Goal: Task Accomplishment & Management: Manage account settings

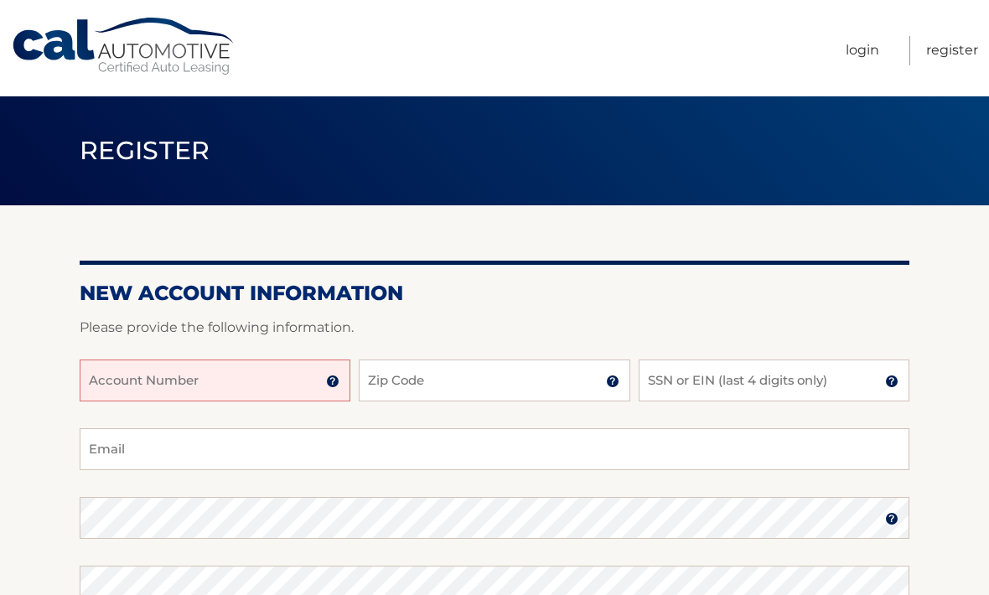
click at [947, 54] on link "Register" at bounding box center [952, 50] width 52 height 29
click at [149, 385] on input "Account Number" at bounding box center [215, 380] width 271 height 42
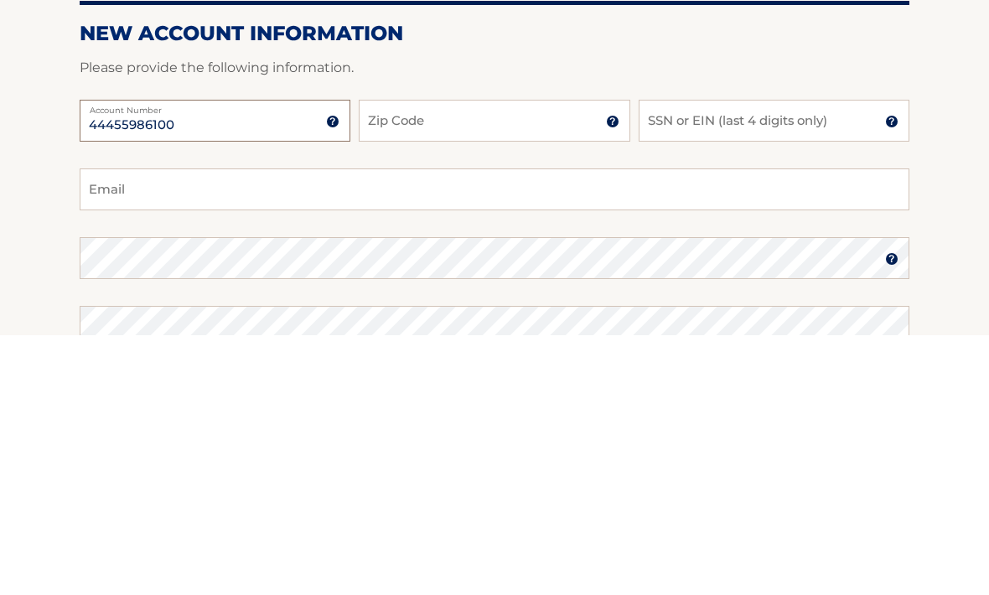
type input "44455986100"
click at [500, 359] on input "Zip Code" at bounding box center [494, 380] width 271 height 42
type input "11798"
click at [713, 359] on input "SSN or EIN (last 4 digits only)" at bounding box center [773, 380] width 271 height 42
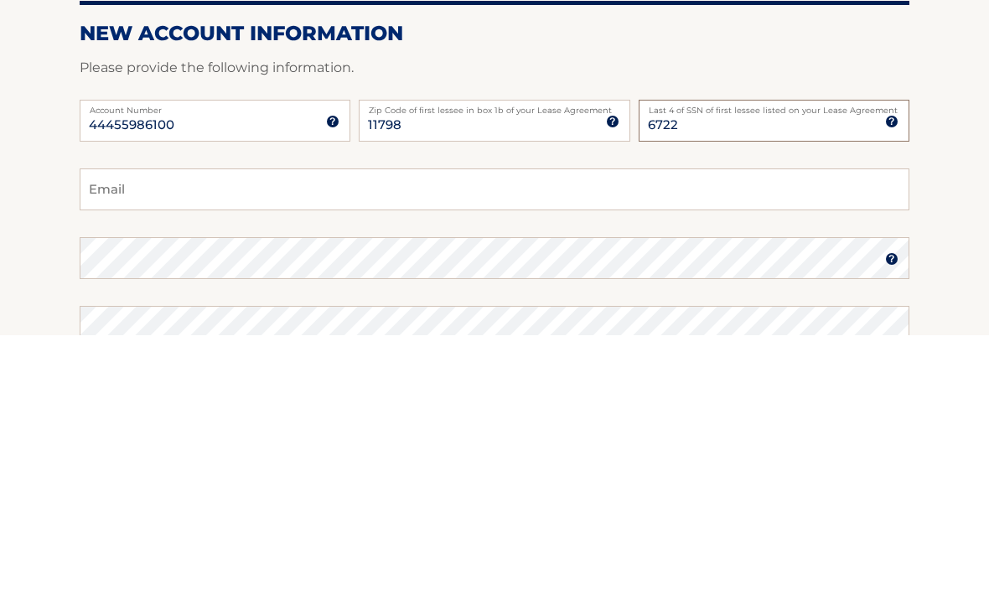
type input "6722"
click at [126, 428] on input "Email" at bounding box center [494, 449] width 829 height 42
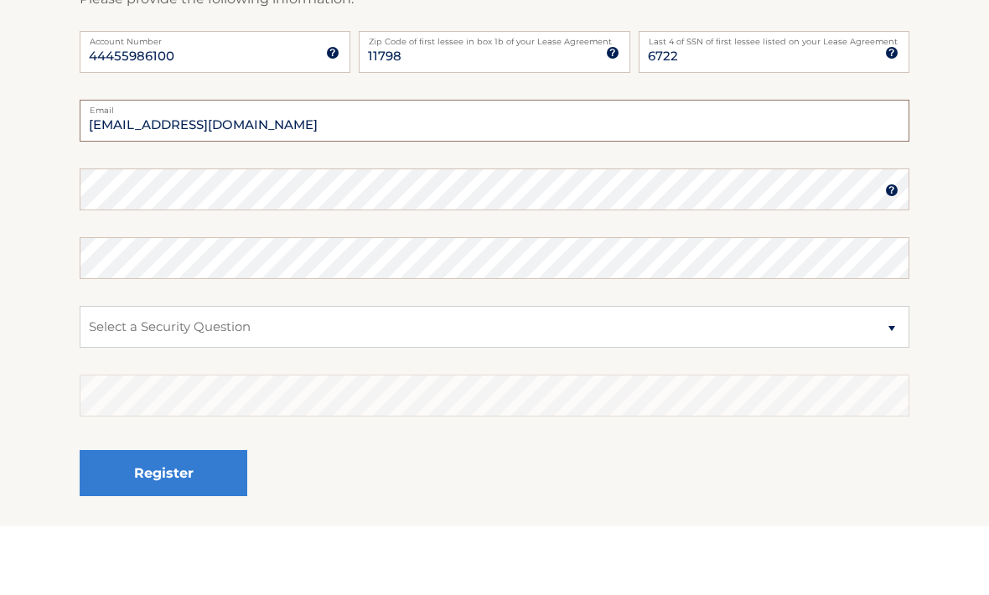
type input "Ladybirdmas@aol.com"
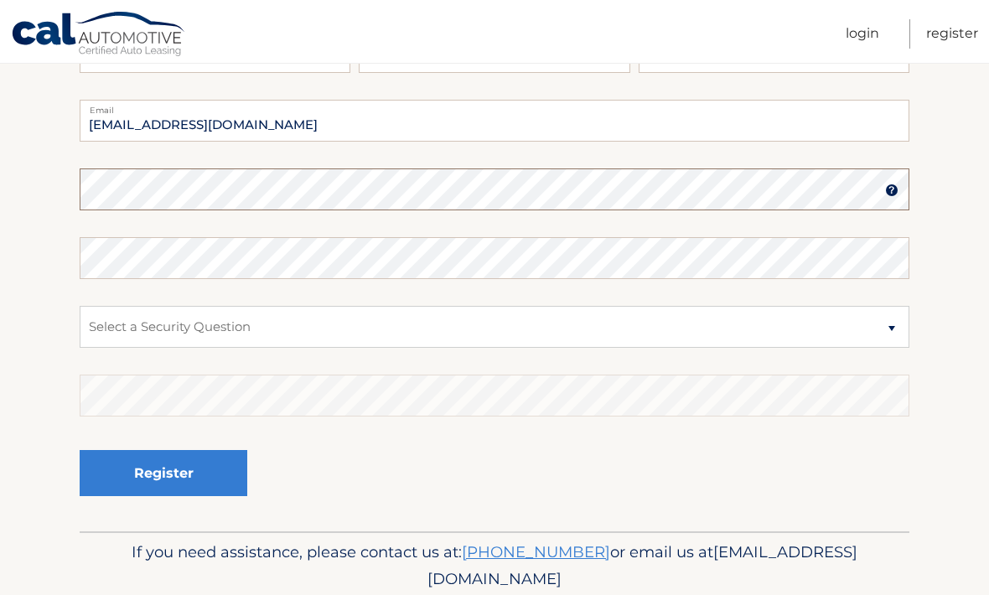
scroll to position [328, 0]
click at [890, 190] on img at bounding box center [891, 190] width 13 height 13
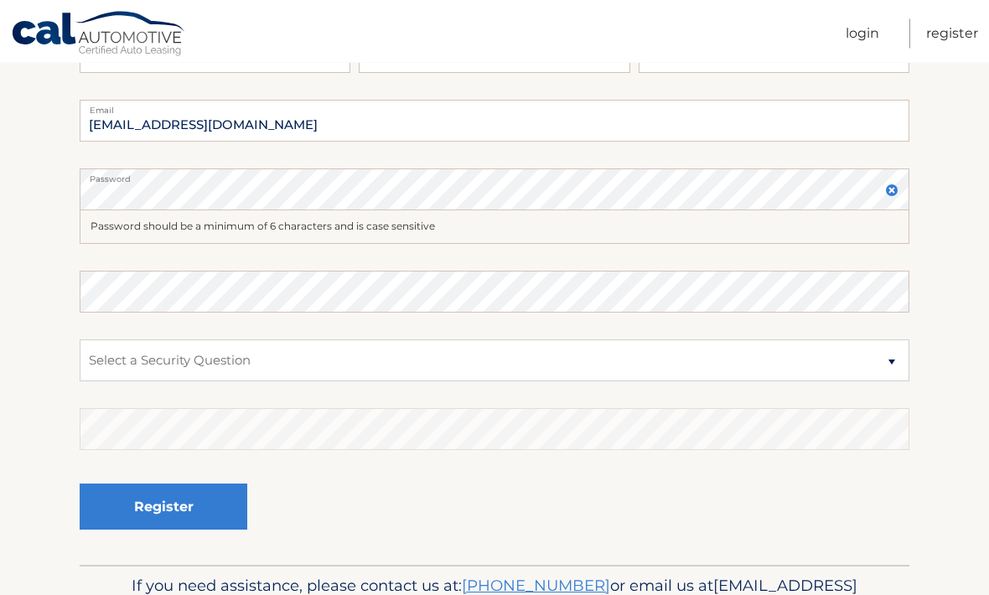
click at [892, 191] on img at bounding box center [891, 190] width 13 height 13
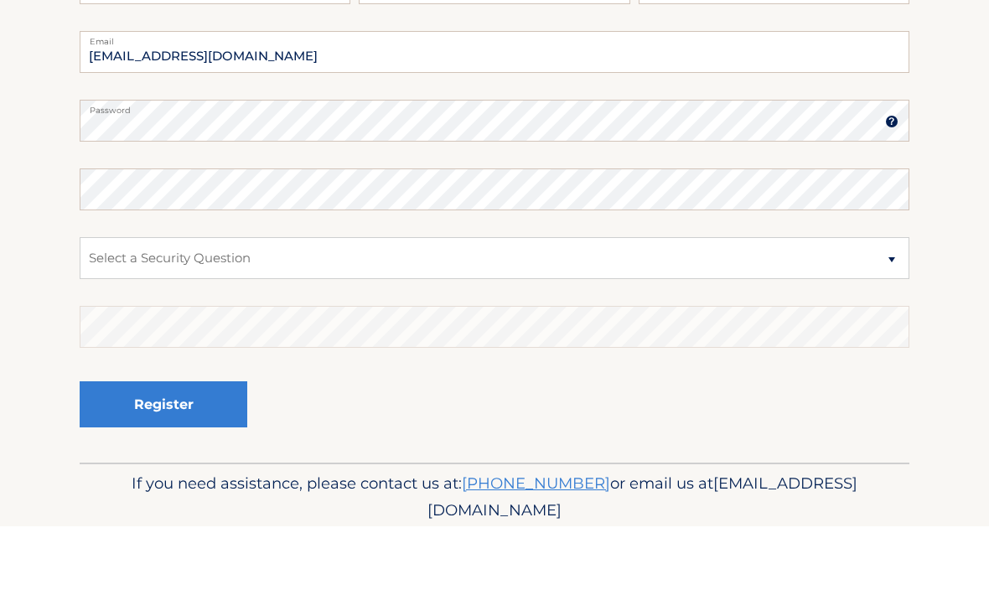
scroll to position [390, 0]
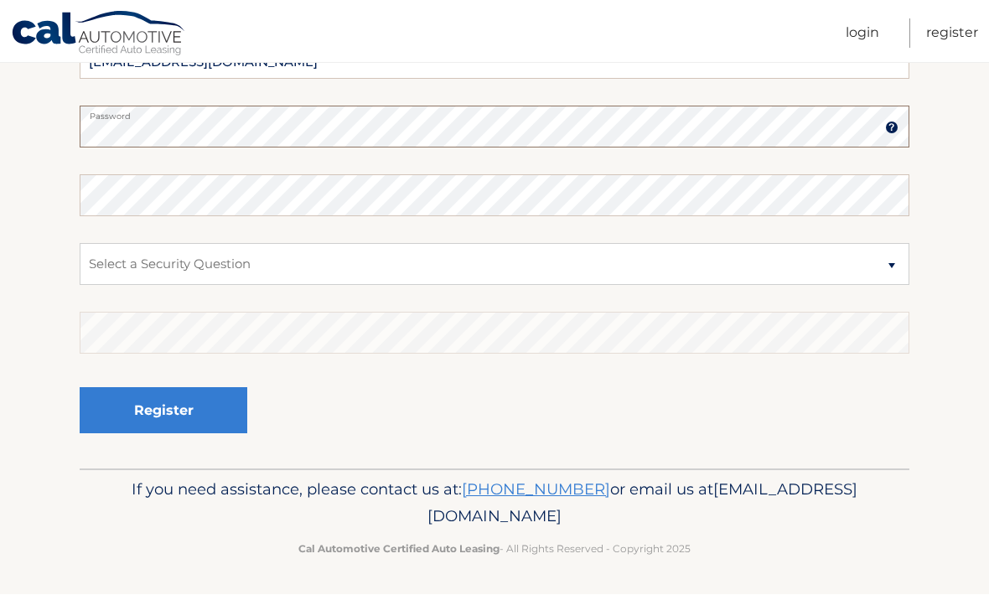
click at [895, 132] on img at bounding box center [891, 127] width 13 height 13
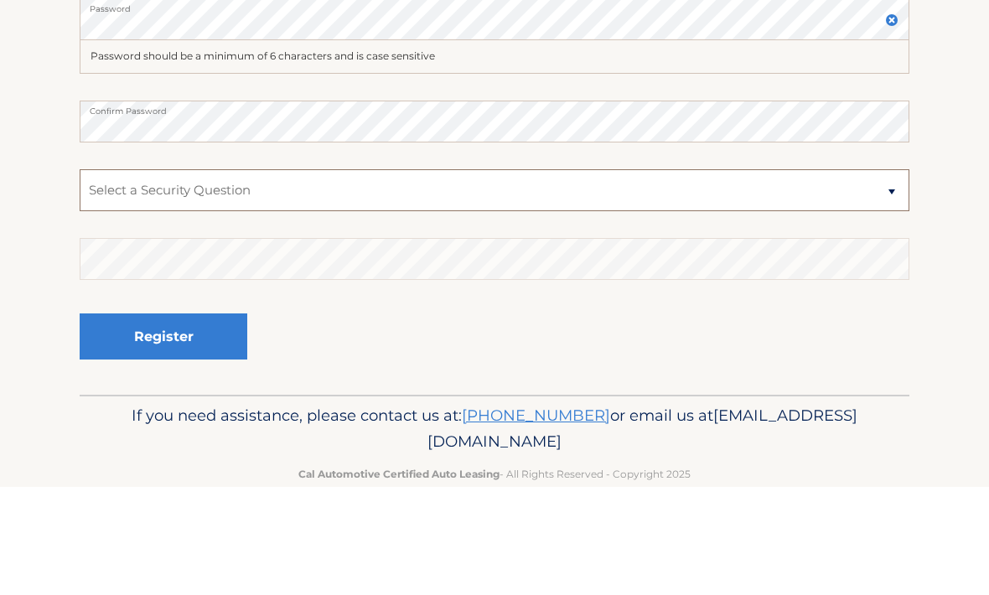
click at [131, 277] on select "Select a Security Question What was the name of your elementary school? What is…" at bounding box center [494, 298] width 829 height 42
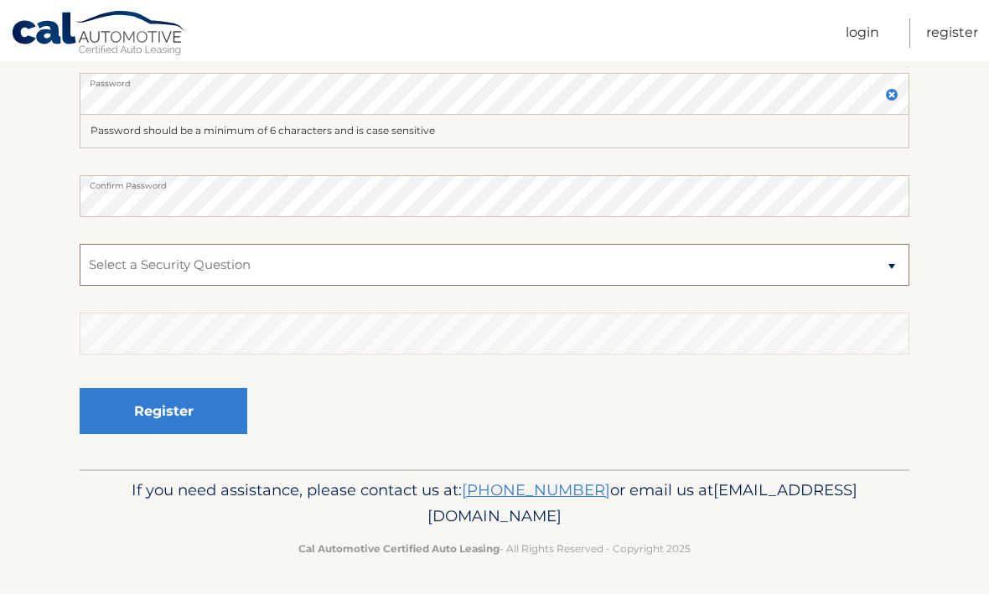
click at [128, 262] on select "Select a Security Question What was the name of your elementary school? What is…" at bounding box center [494, 266] width 829 height 42
click at [173, 265] on select "Select a Security Question What was the name of your elementary school? What is…" at bounding box center [494, 266] width 829 height 42
select select "1"
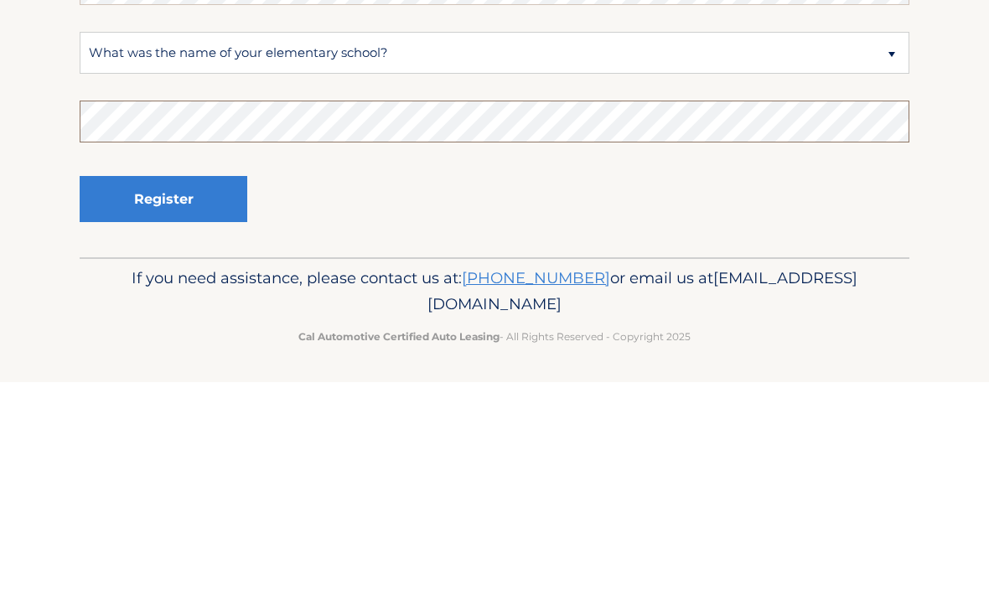
click at [163, 389] on button "Register" at bounding box center [164, 412] width 168 height 46
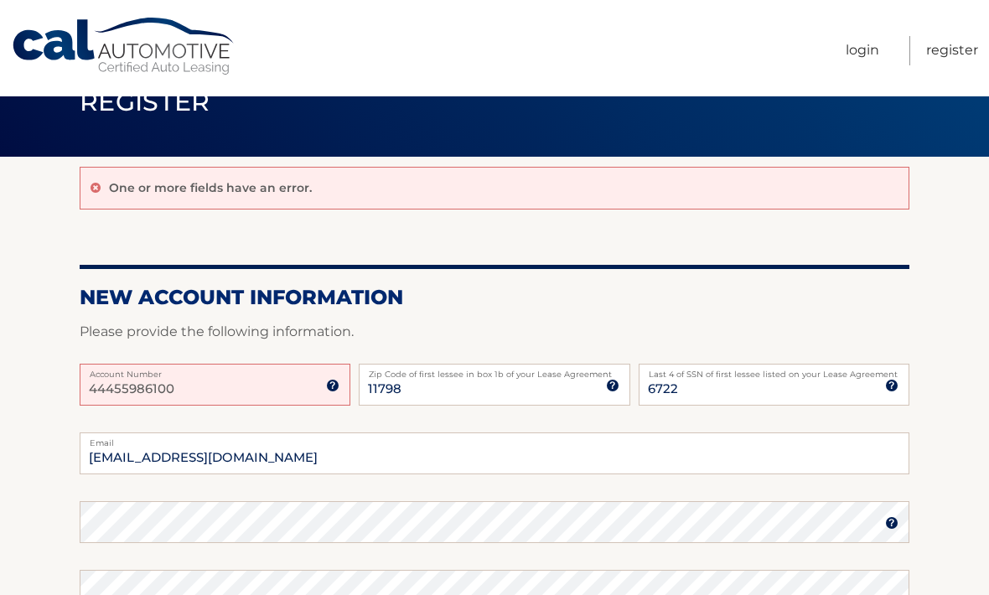
scroll to position [47, 0]
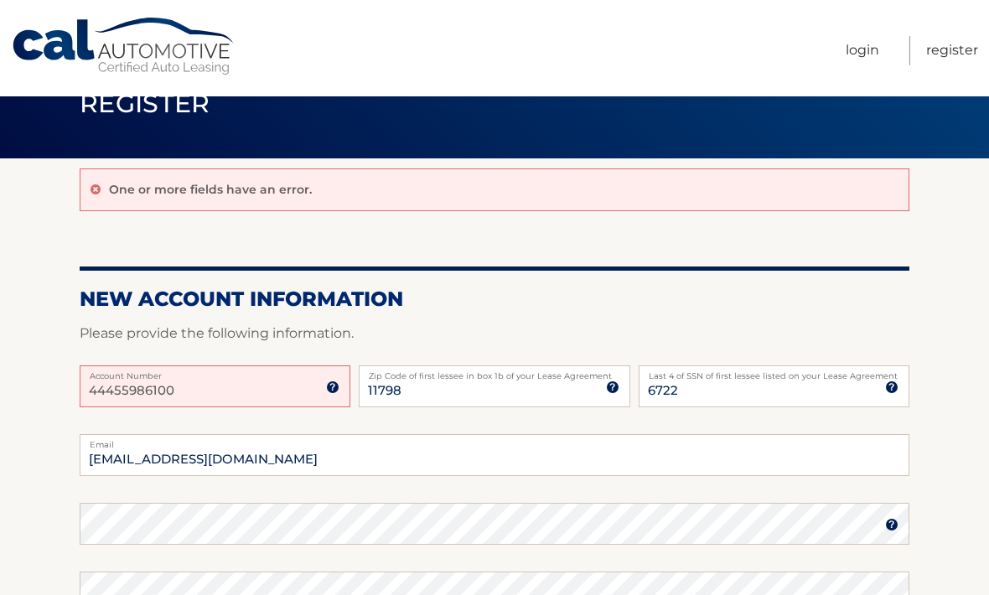
click at [332, 387] on img at bounding box center [332, 386] width 13 height 13
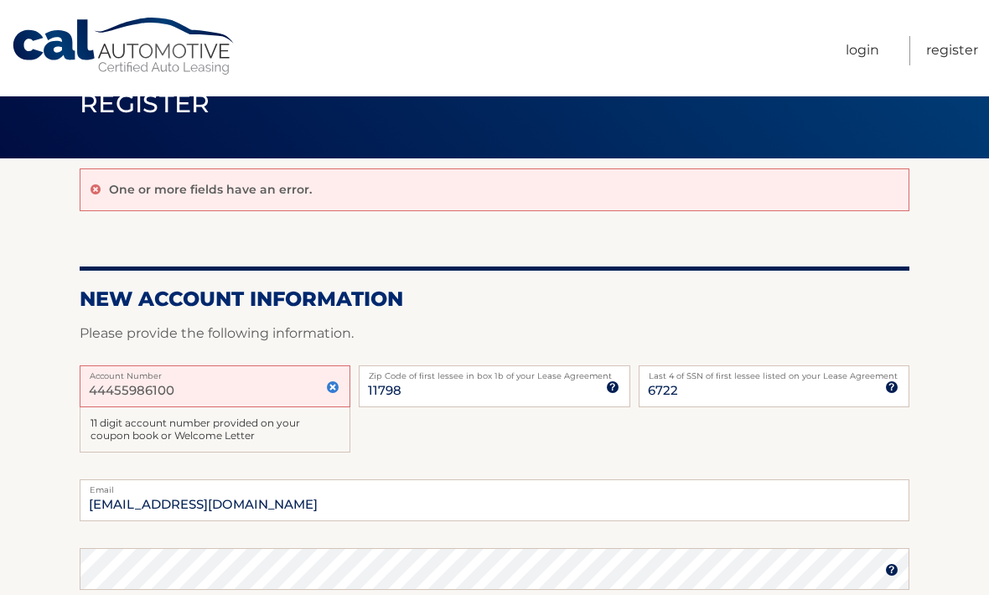
click at [205, 390] on input "44455986100" at bounding box center [215, 386] width 271 height 42
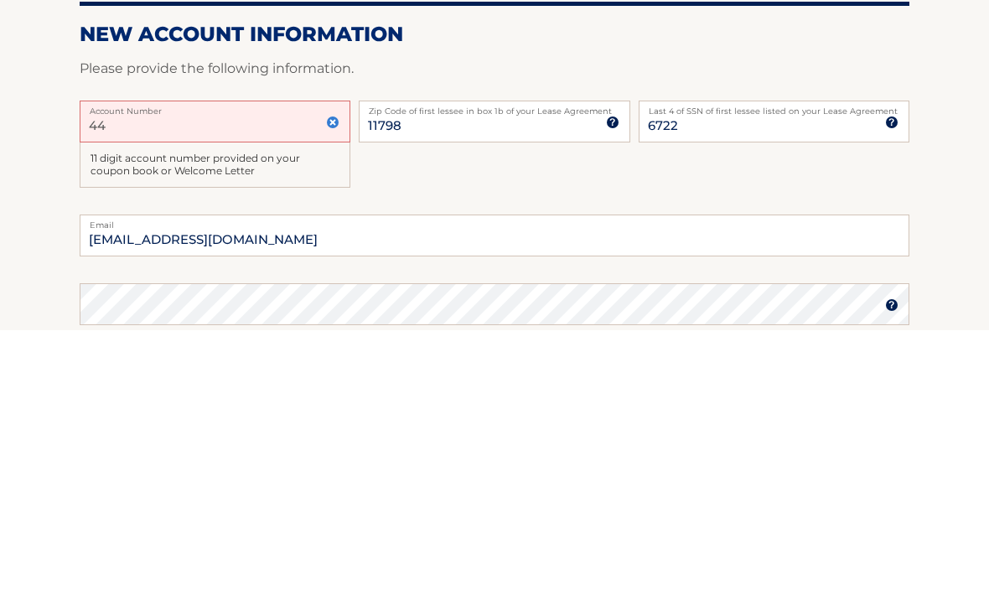
type input "4"
type input "44455986100"
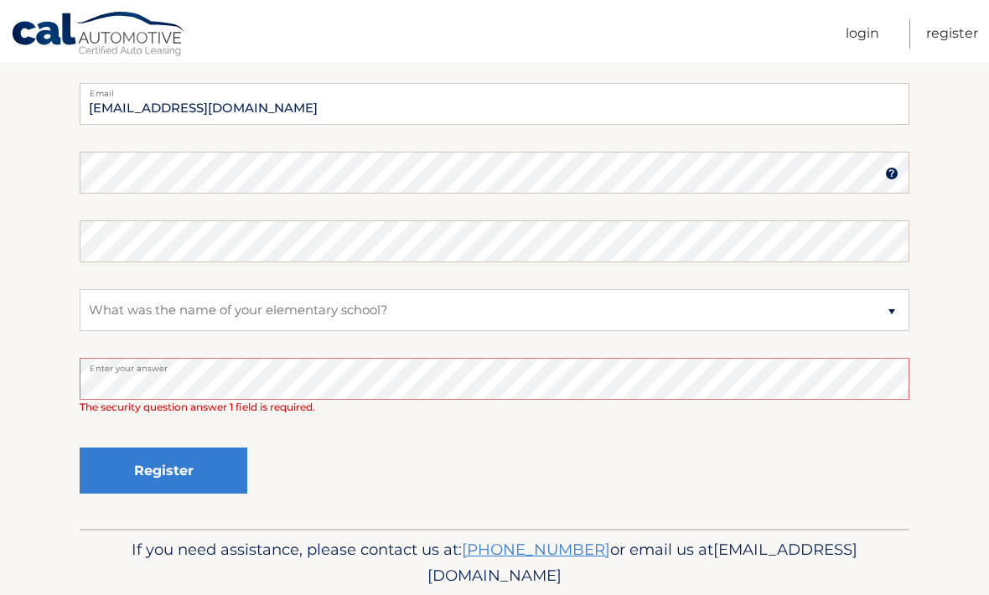
scroll to position [445, 0]
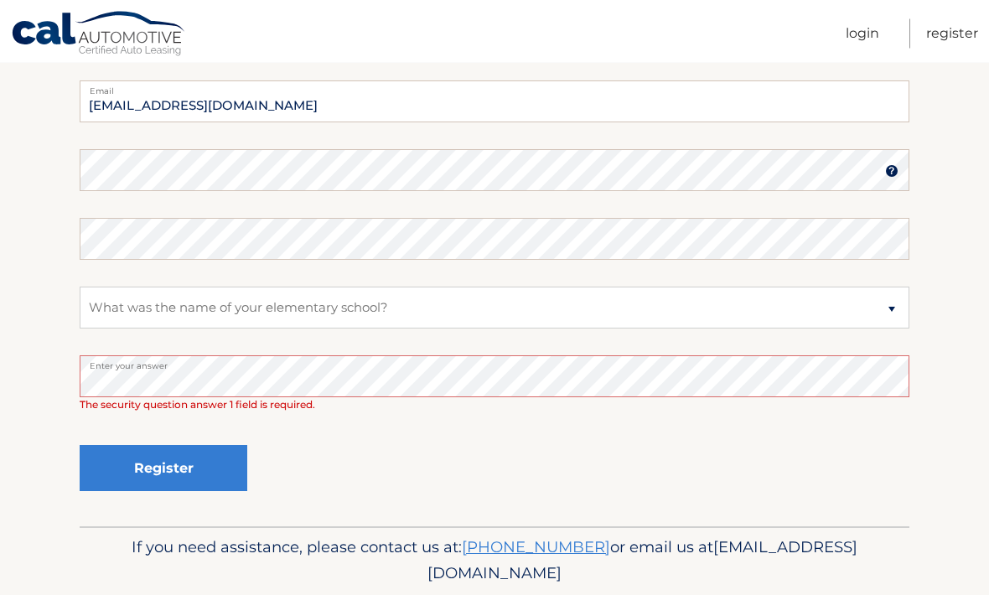
click at [157, 467] on button "Register" at bounding box center [164, 469] width 168 height 46
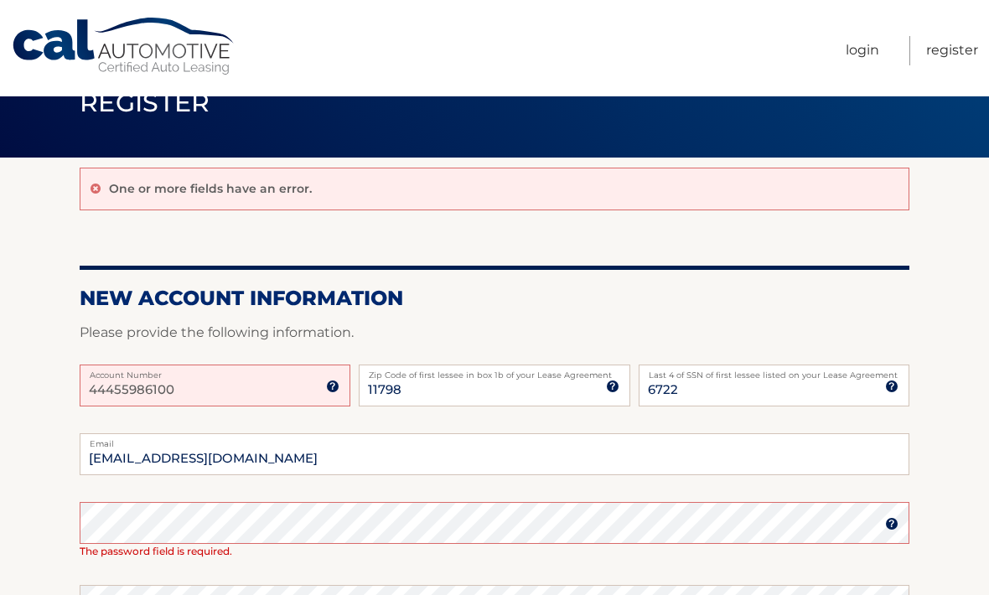
scroll to position [92, 0]
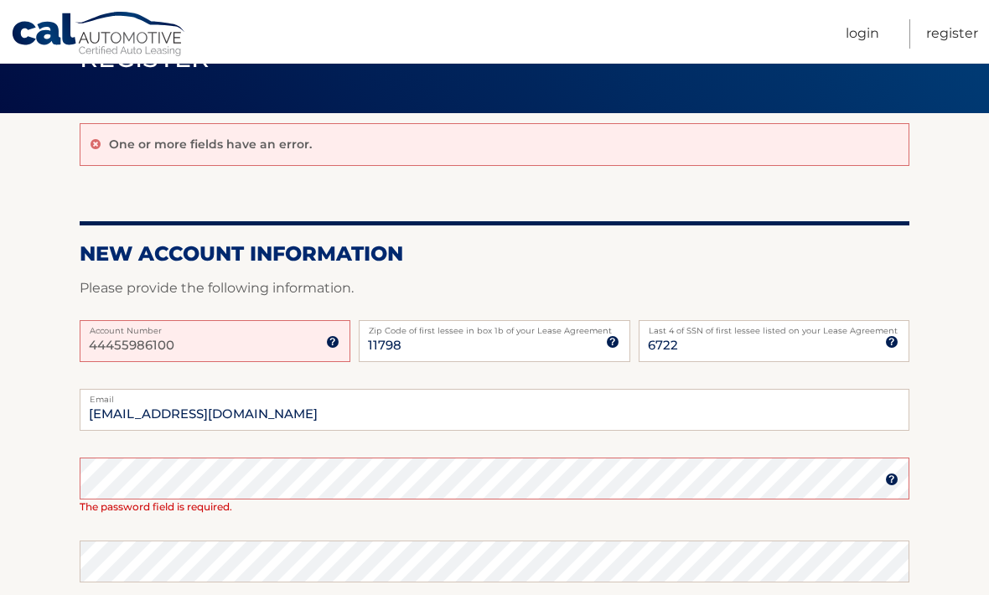
click at [889, 478] on img at bounding box center [891, 478] width 13 height 13
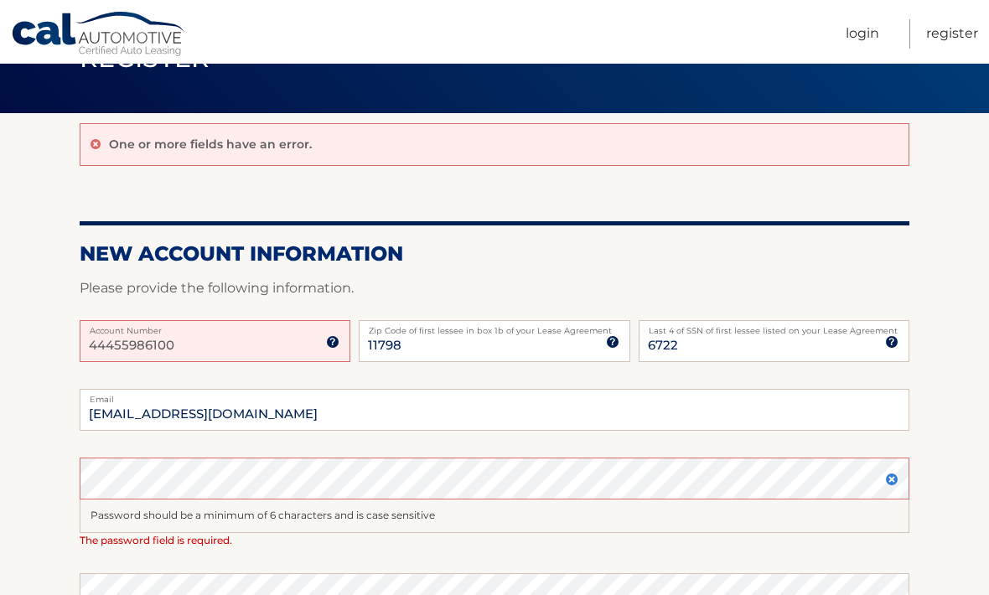
click at [330, 348] on input "44455986100" at bounding box center [215, 341] width 271 height 42
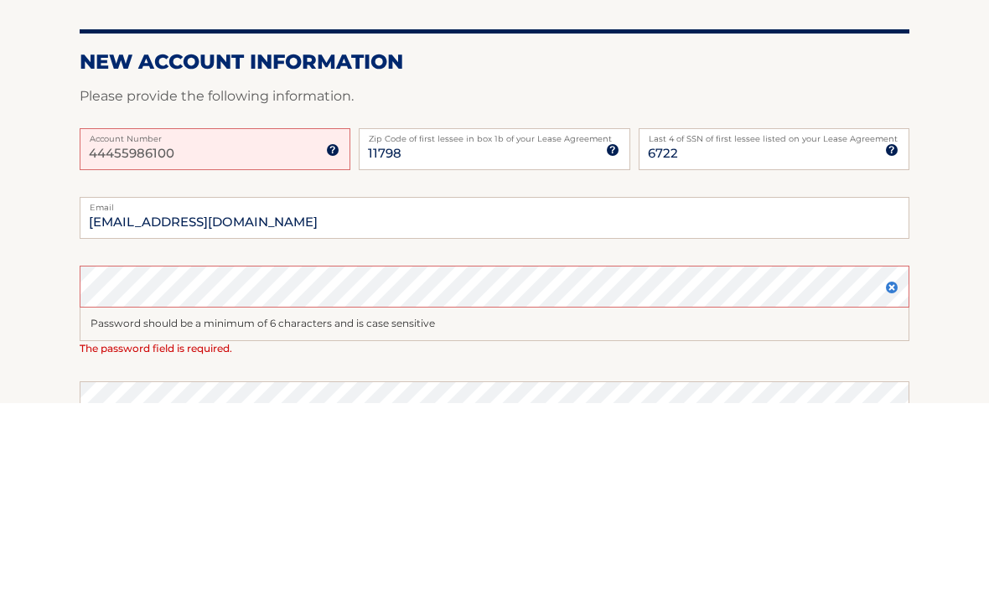
click at [337, 320] on input "44455986100" at bounding box center [215, 341] width 271 height 42
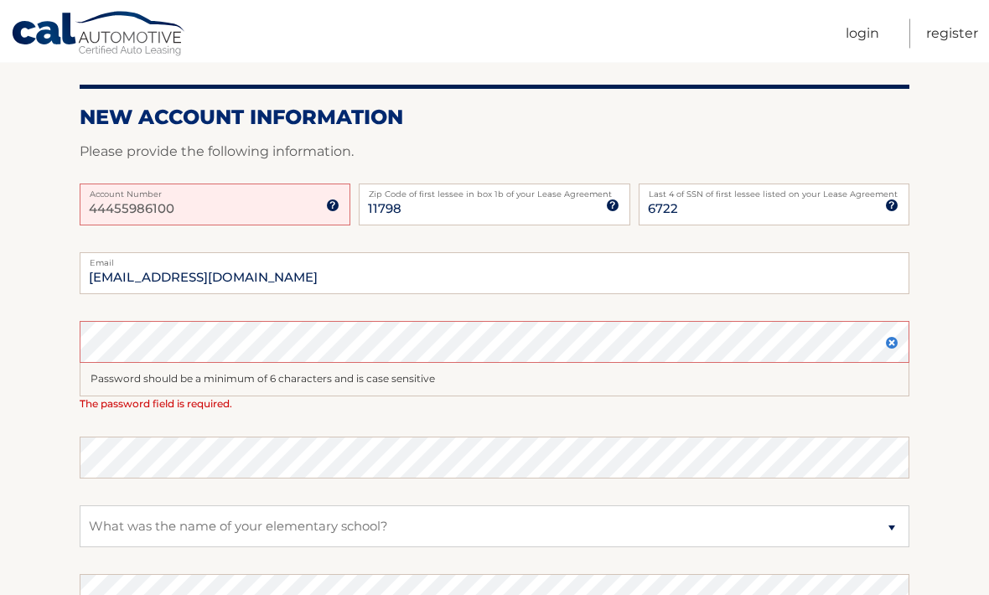
scroll to position [215, 0]
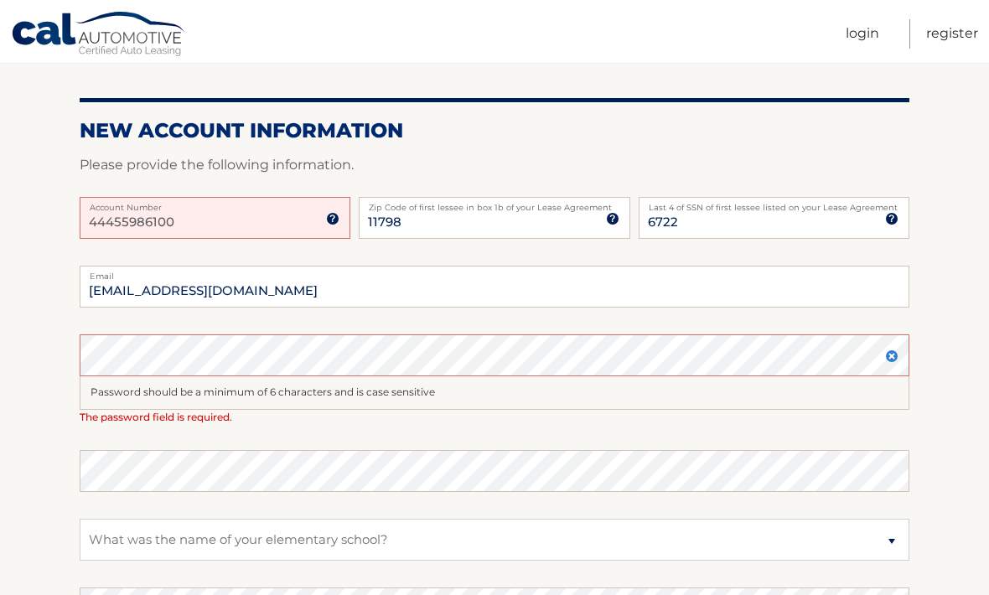
click at [180, 223] on input "44455986100" at bounding box center [215, 218] width 271 height 42
type input "4"
click at [328, 218] on img at bounding box center [332, 218] width 13 height 13
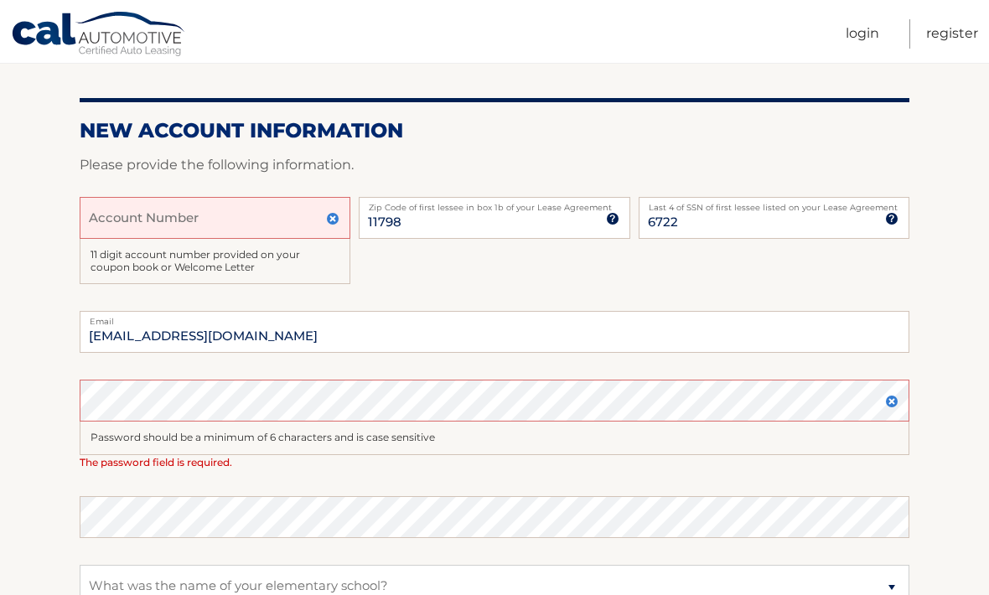
click at [139, 215] on input "Account Number" at bounding box center [215, 218] width 271 height 42
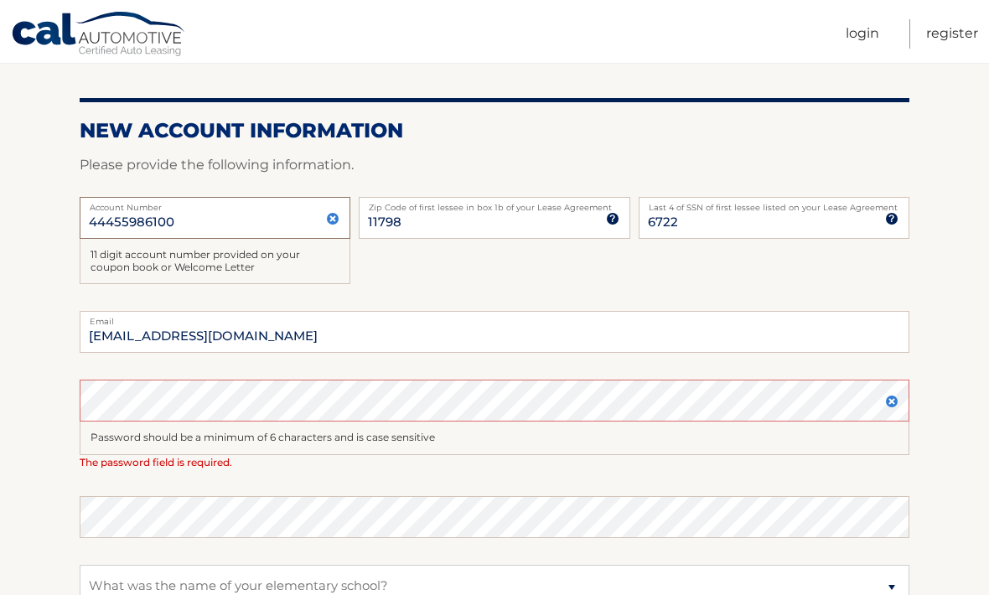
type input "44455986100"
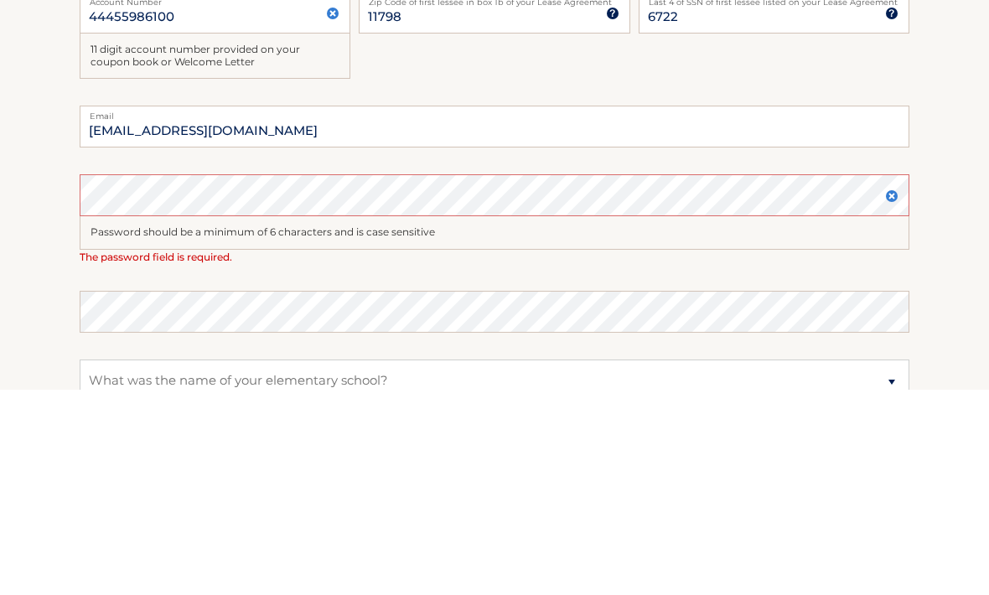
scroll to position [421, 0]
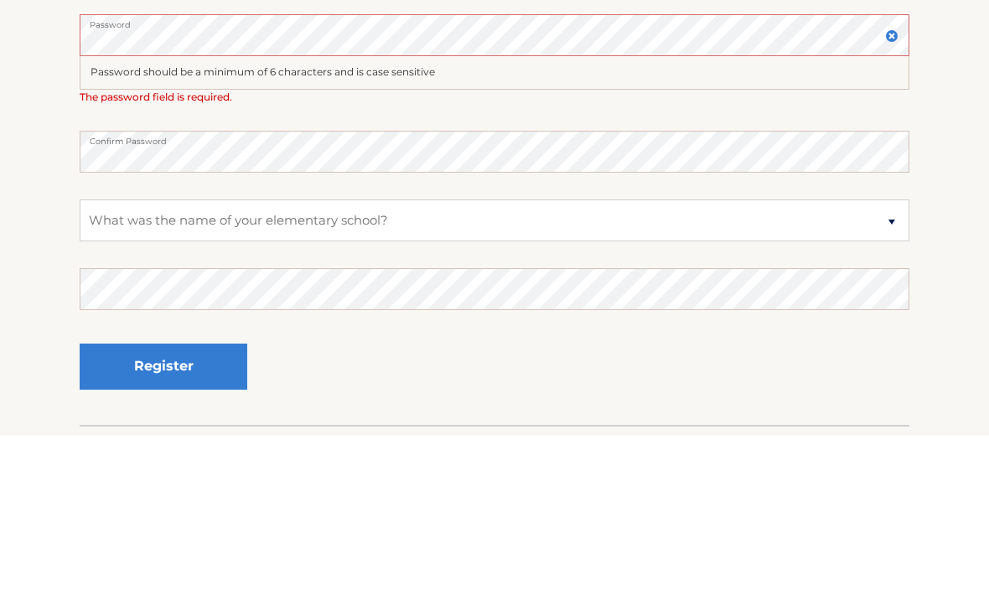
click at [51, 248] on section "One or more fields have an error. New Account Information Please provide the fo…" at bounding box center [494, 185] width 989 height 800
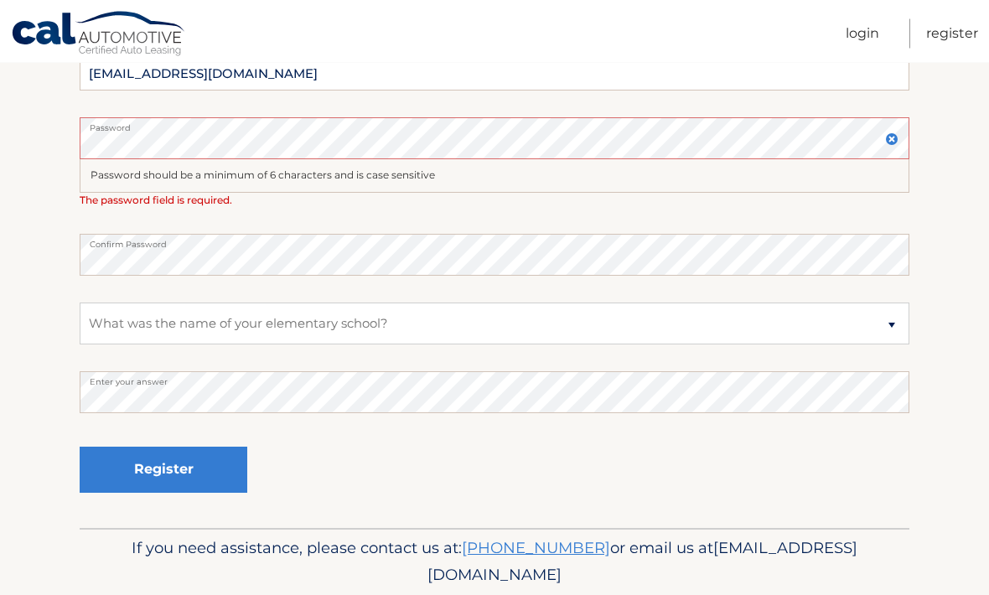
scroll to position [478, 0]
click at [155, 465] on button "Register" at bounding box center [164, 470] width 168 height 46
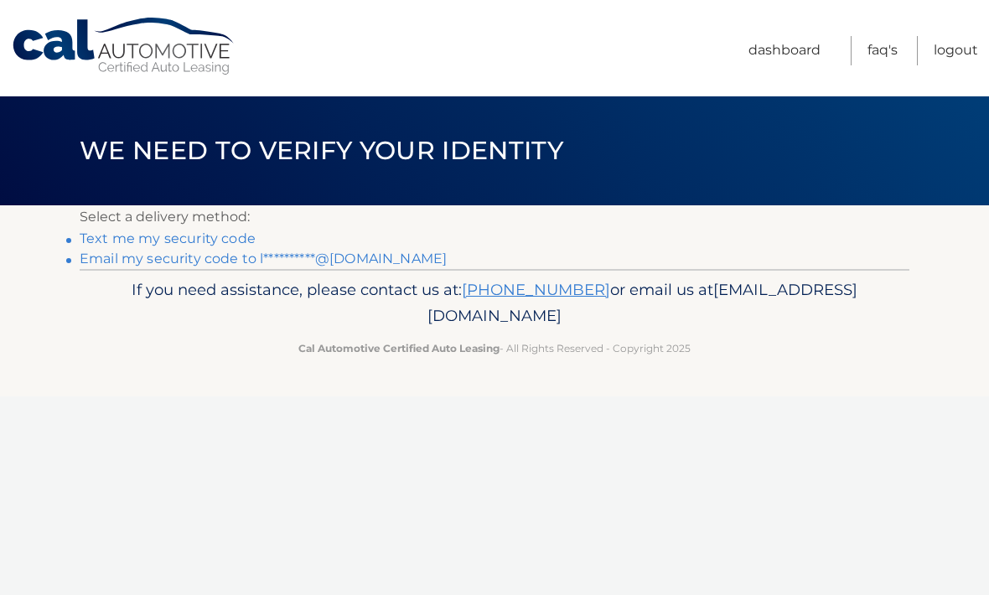
click at [185, 235] on link "Text me my security code" at bounding box center [168, 238] width 176 height 16
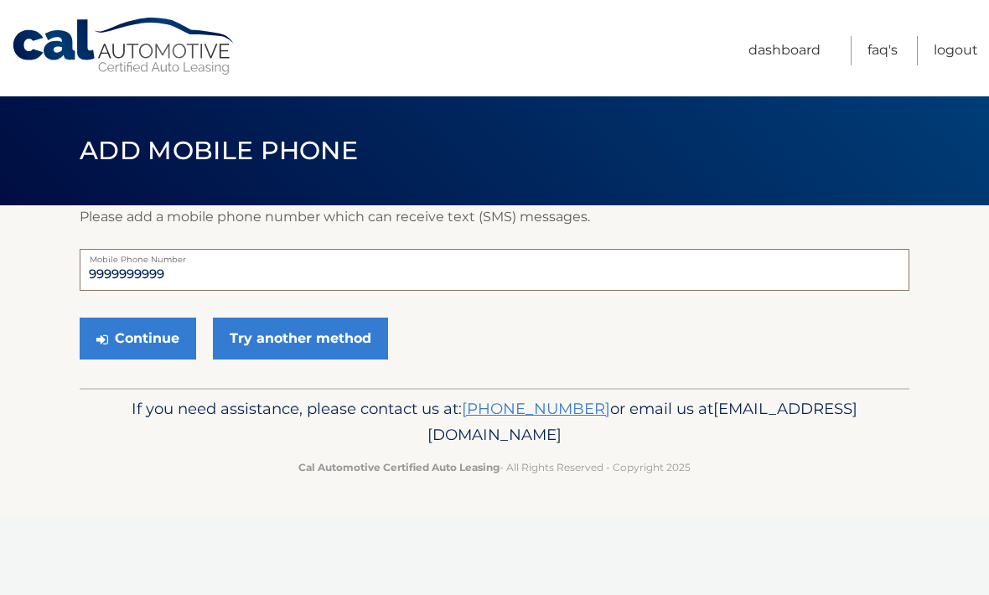
click at [203, 276] on input "9999999999" at bounding box center [494, 270] width 829 height 42
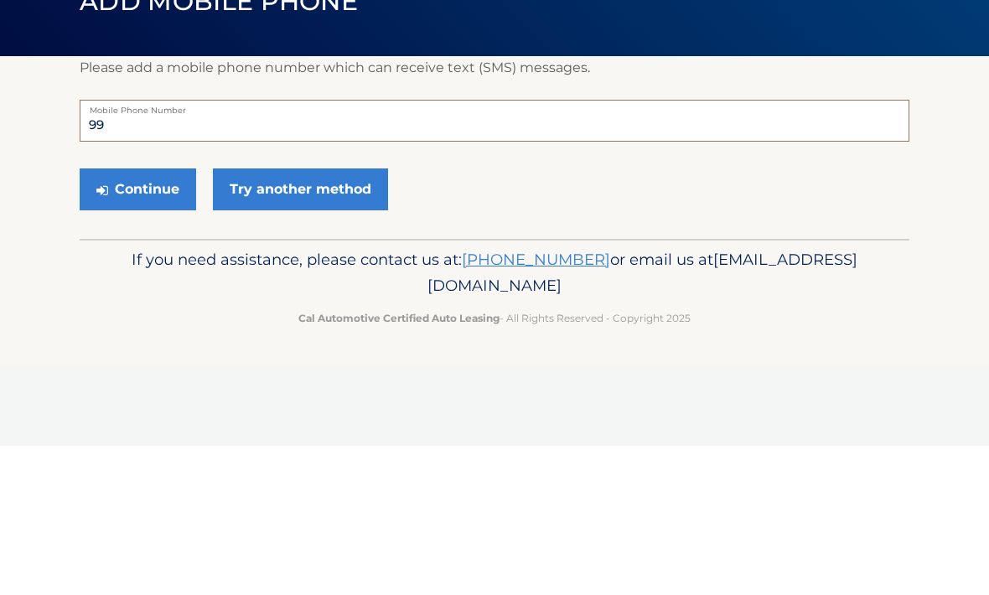
type input "9"
type input "5163766962"
click at [149, 317] on button "Continue" at bounding box center [138, 338] width 116 height 42
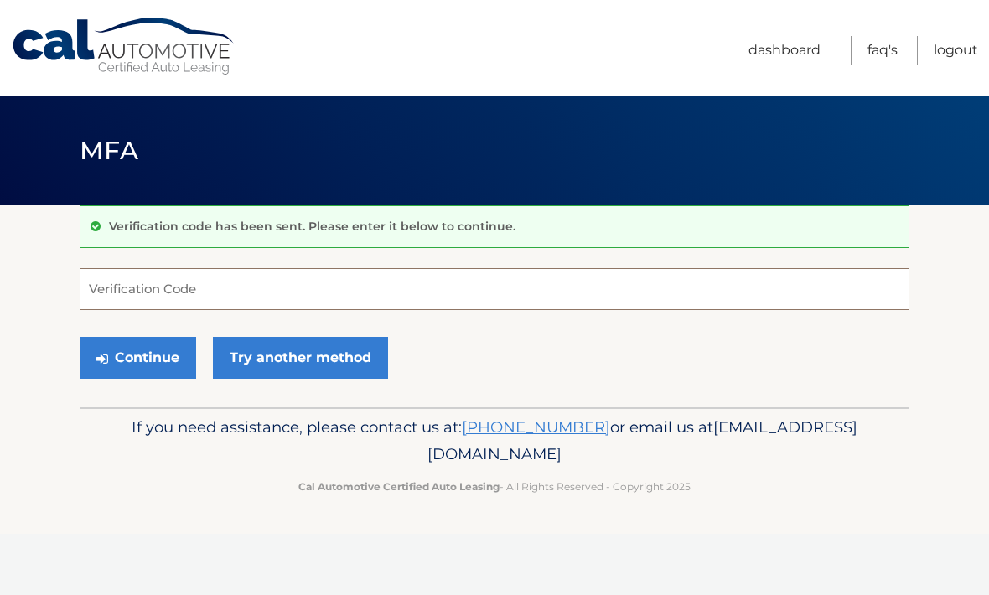
click at [142, 294] on input "Verification Code" at bounding box center [494, 289] width 829 height 42
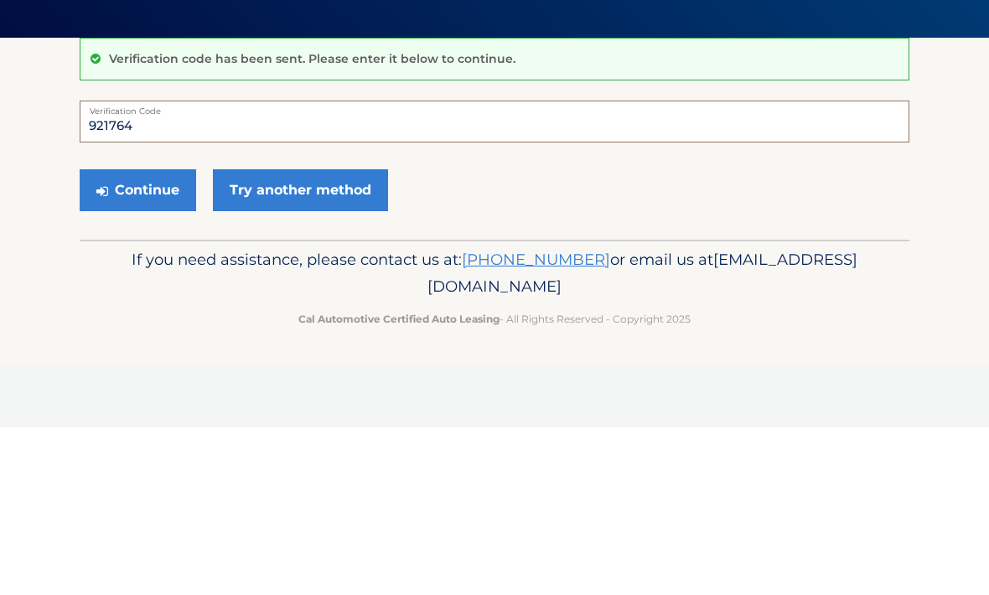
type input "921764"
click at [152, 337] on button "Continue" at bounding box center [138, 358] width 116 height 42
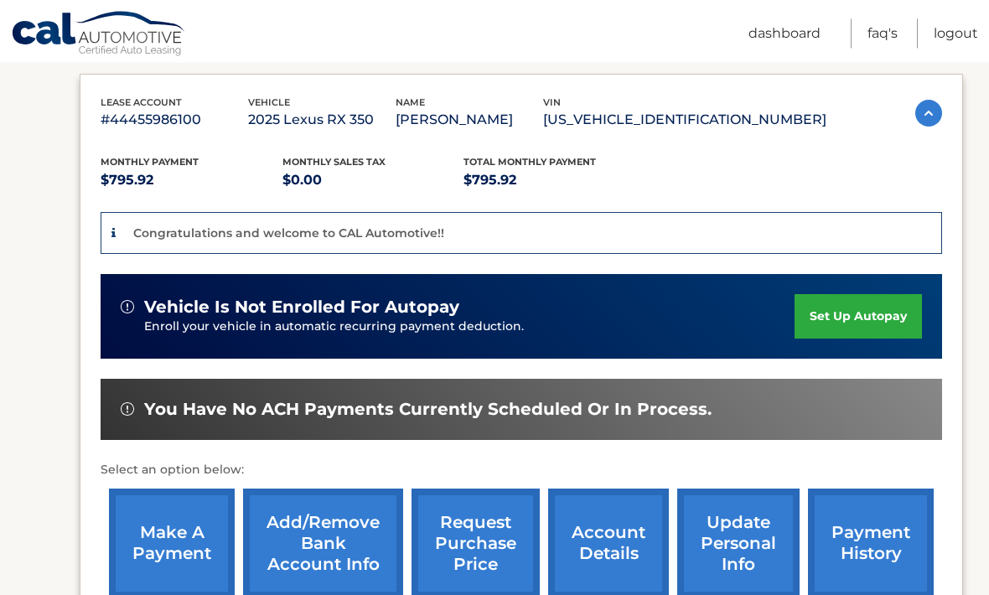
scroll to position [281, 0]
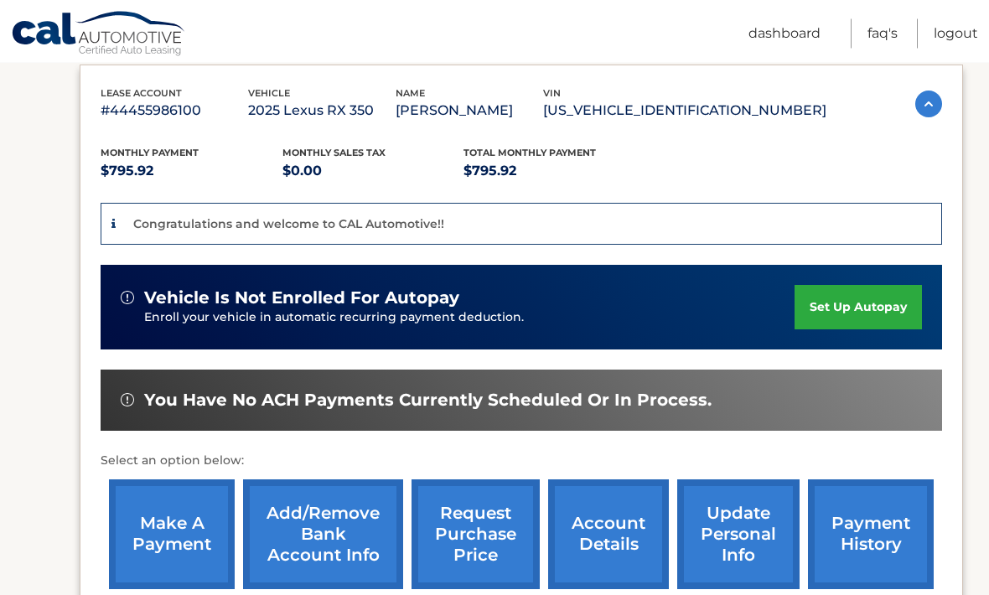
click at [846, 330] on link "set up autopay" at bounding box center [857, 308] width 127 height 44
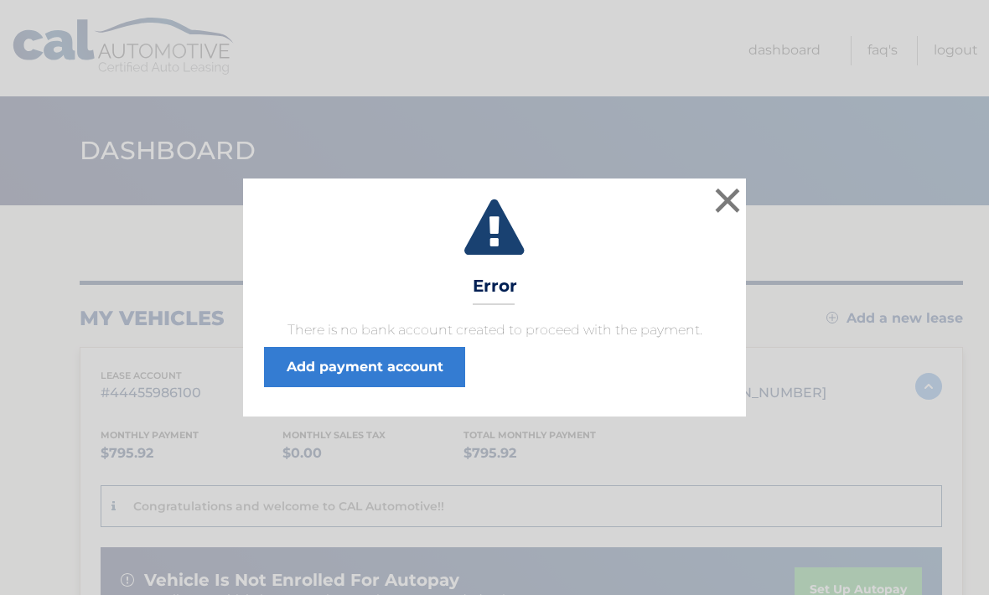
click at [355, 378] on link "Add payment account" at bounding box center [364, 367] width 201 height 40
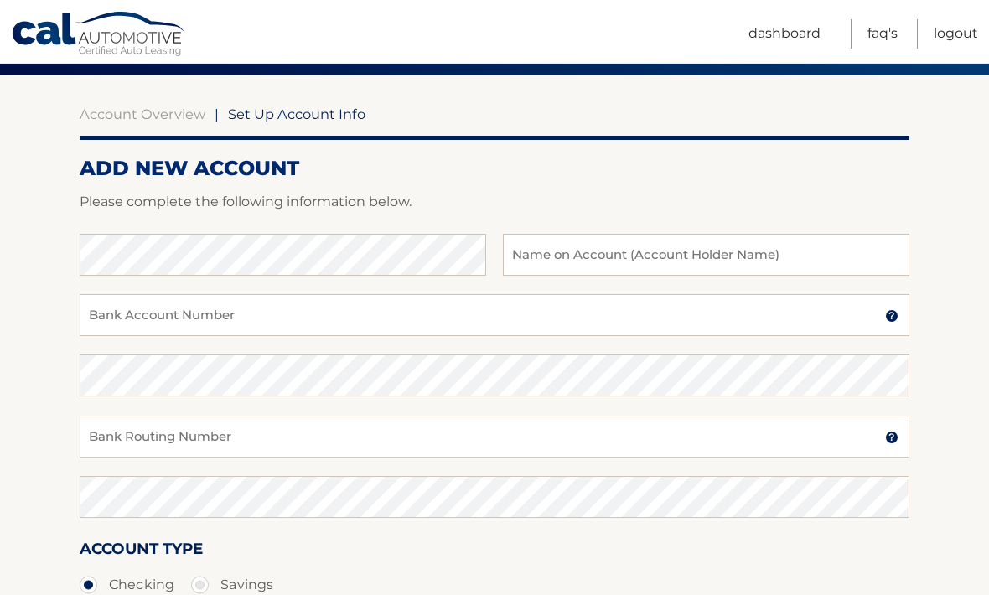
scroll to position [129, 0]
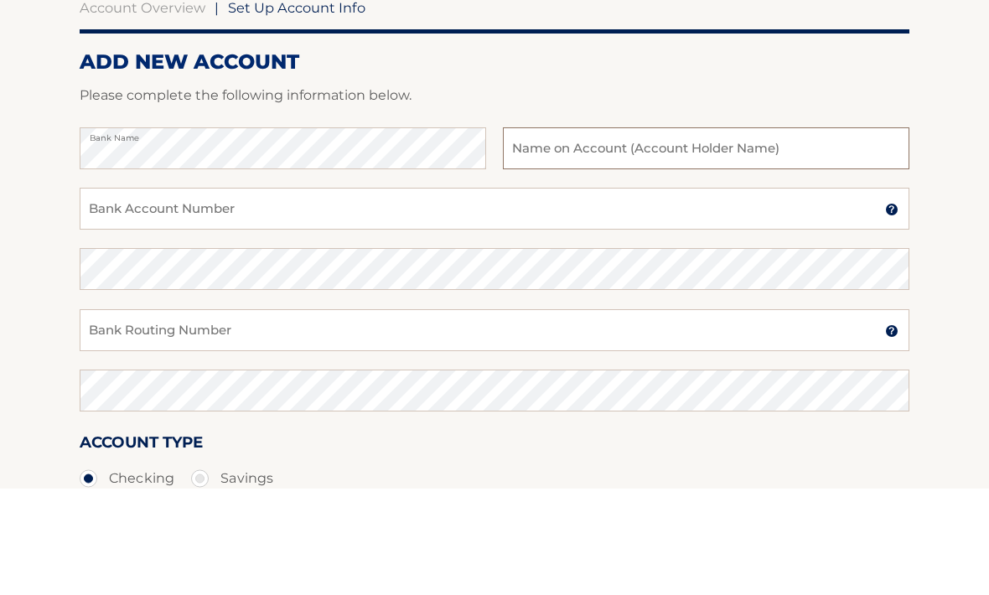
click at [560, 235] on input "text" at bounding box center [706, 256] width 406 height 42
type input "[PERSON_NAME]"
click at [146, 295] on input "Bank Account Number" at bounding box center [494, 316] width 829 height 42
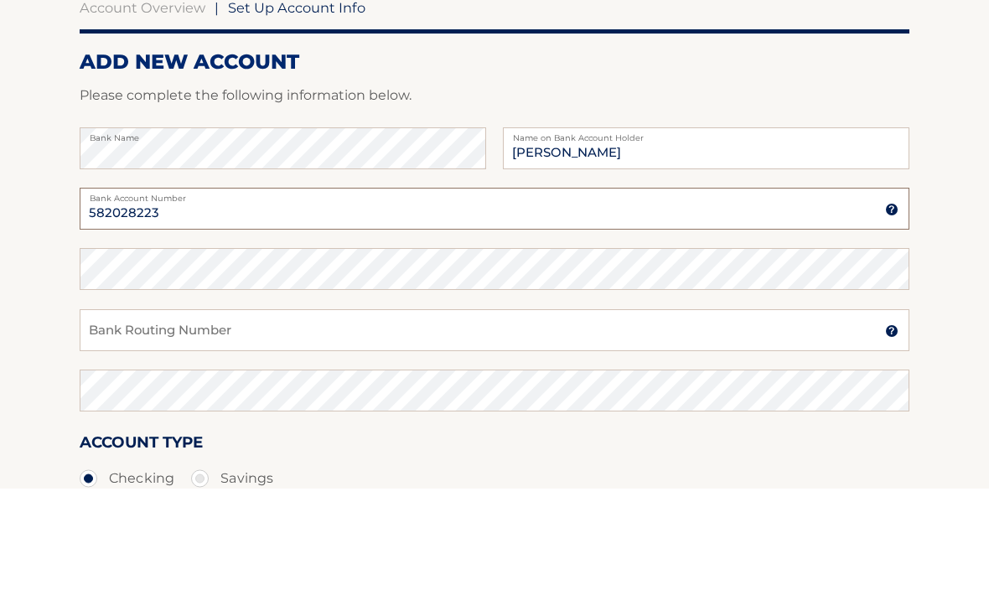
type input "582028223"
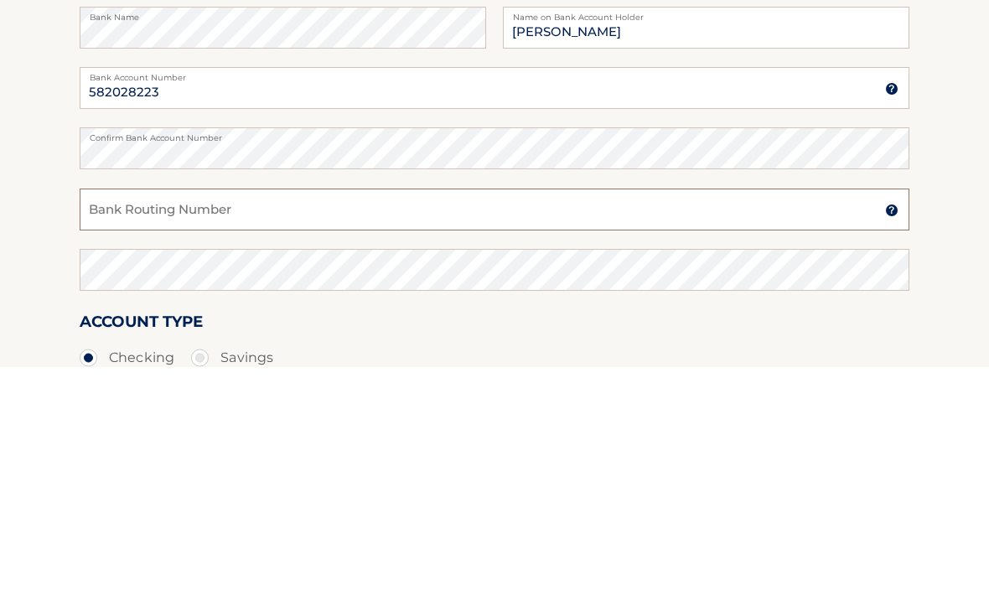
click at [121, 416] on input "Bank Routing Number" at bounding box center [494, 437] width 829 height 42
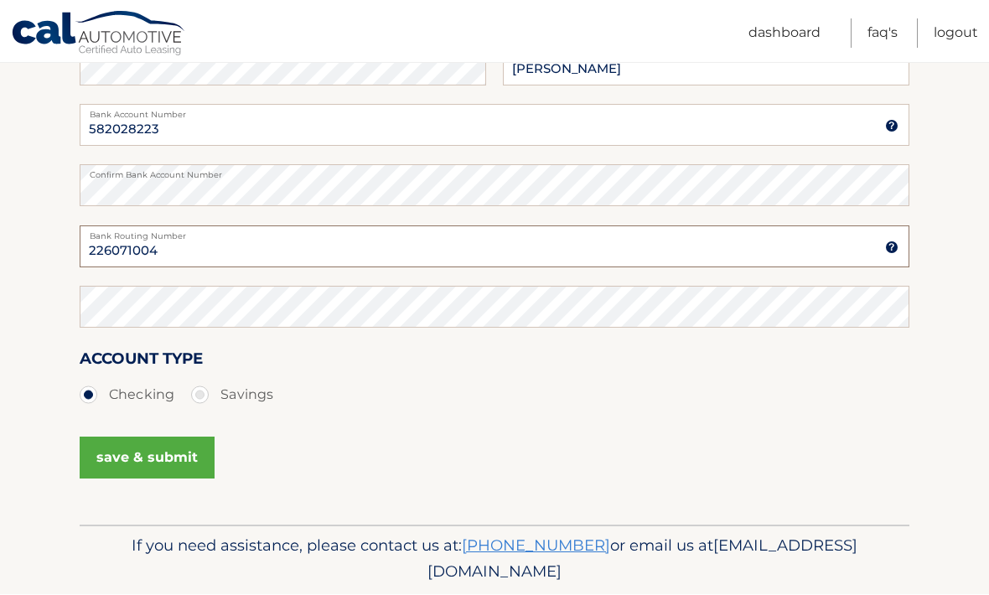
type input "226071004"
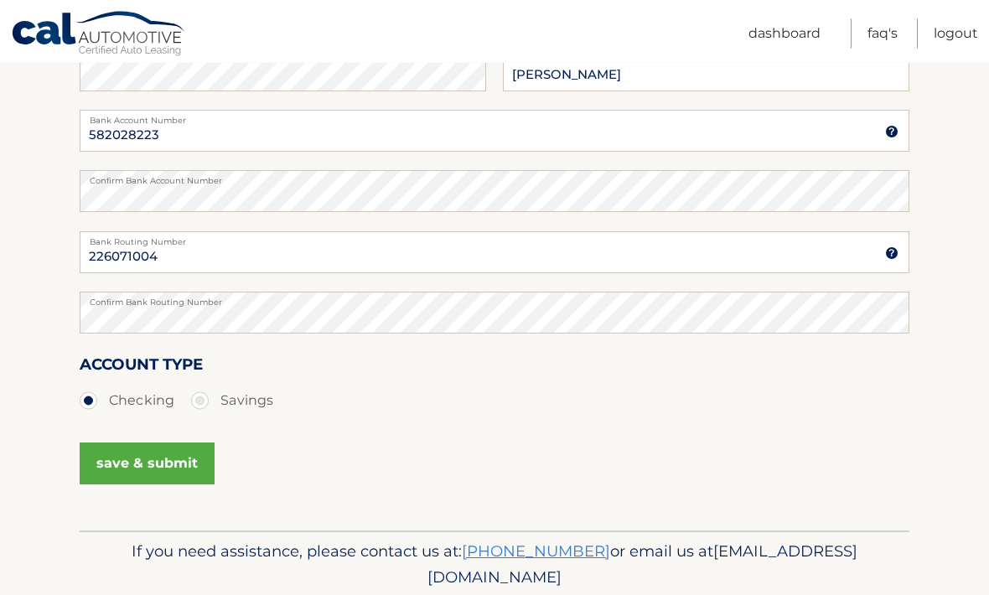
scroll to position [314, 0]
click at [142, 466] on button "save & submit" at bounding box center [147, 463] width 135 height 42
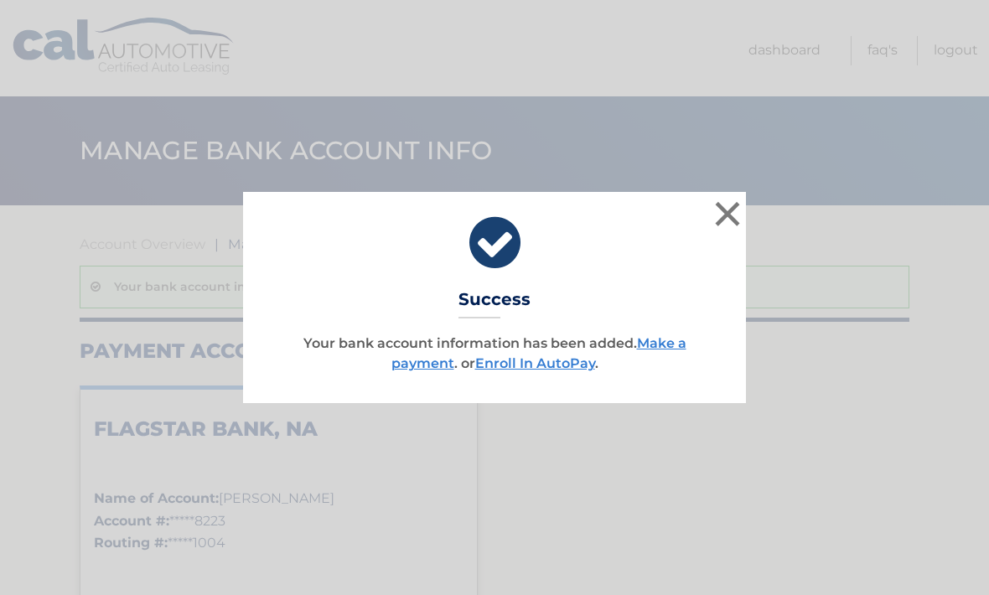
click at [725, 213] on button "×" at bounding box center [727, 214] width 34 height 34
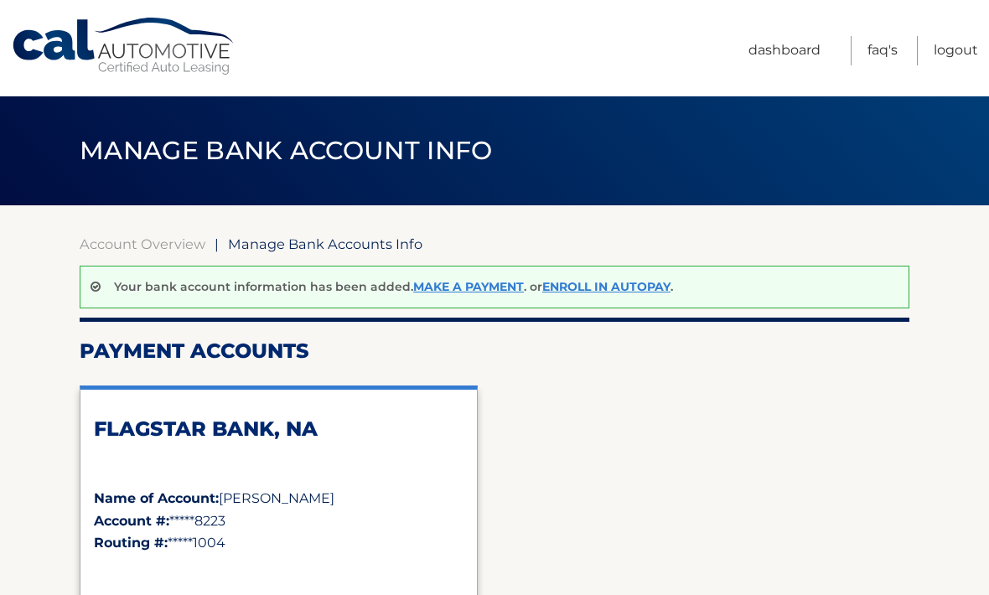
click at [608, 291] on link "Enroll In AutoPay" at bounding box center [606, 286] width 128 height 15
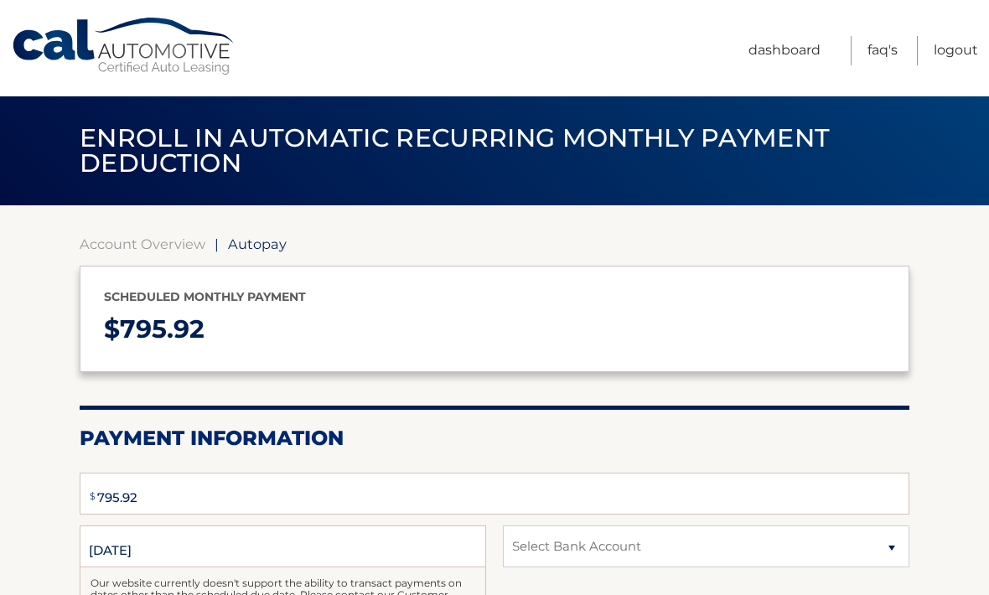
select select "OWVlZjkzNjEtNGFmNS00ZDJjLThhOTAtMDFmYmM5ODlmMGQ4"
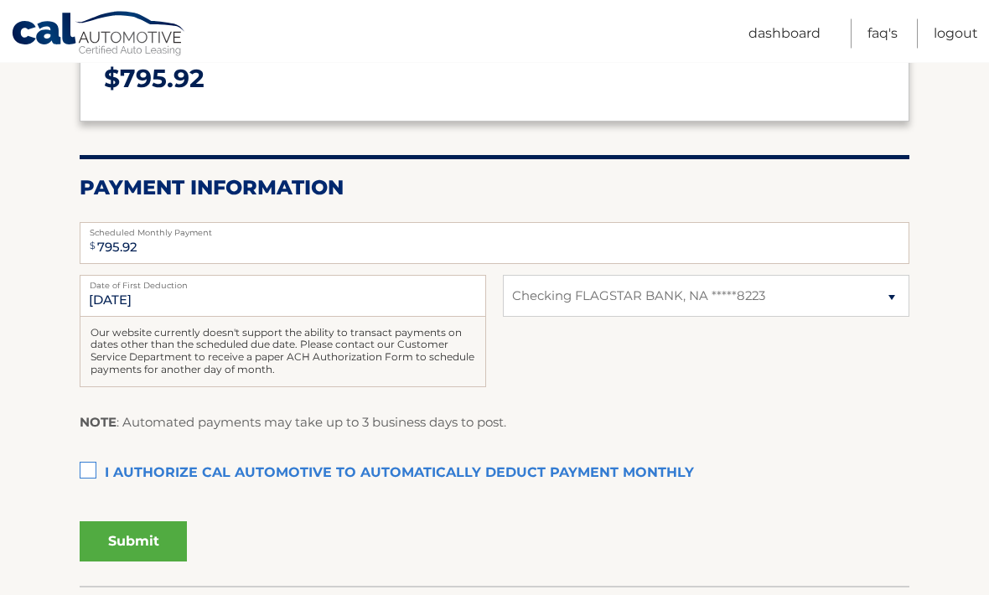
scroll to position [245, 0]
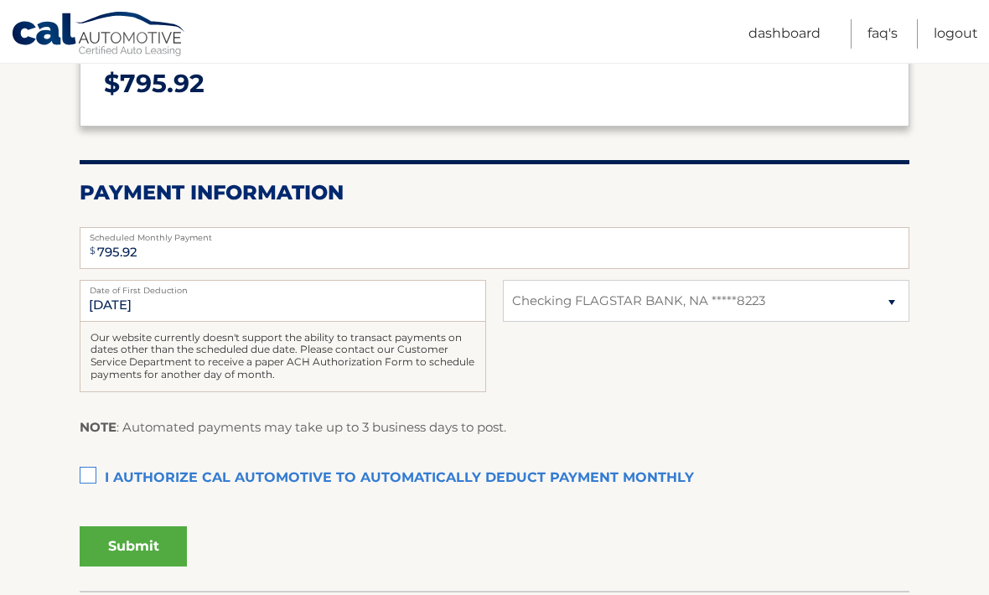
click at [92, 472] on label "I authorize cal automotive to automatically deduct payment monthly This checkbo…" at bounding box center [494, 479] width 829 height 34
click at [0, 0] on input "I authorize cal automotive to automatically deduct payment monthly This checkbo…" at bounding box center [0, 0] width 0 height 0
click at [121, 537] on button "Submit" at bounding box center [133, 546] width 107 height 40
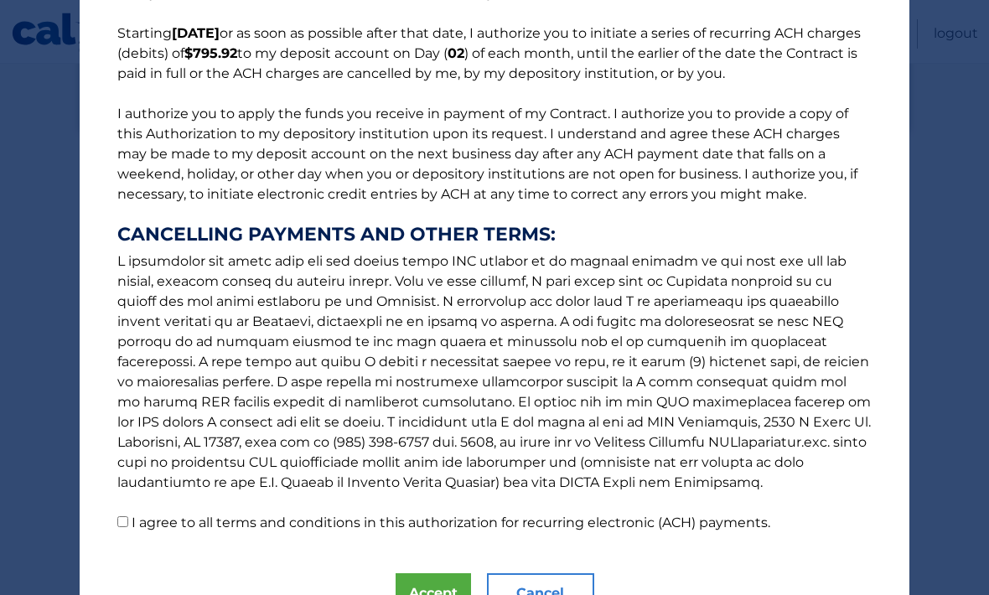
scroll to position [136, 0]
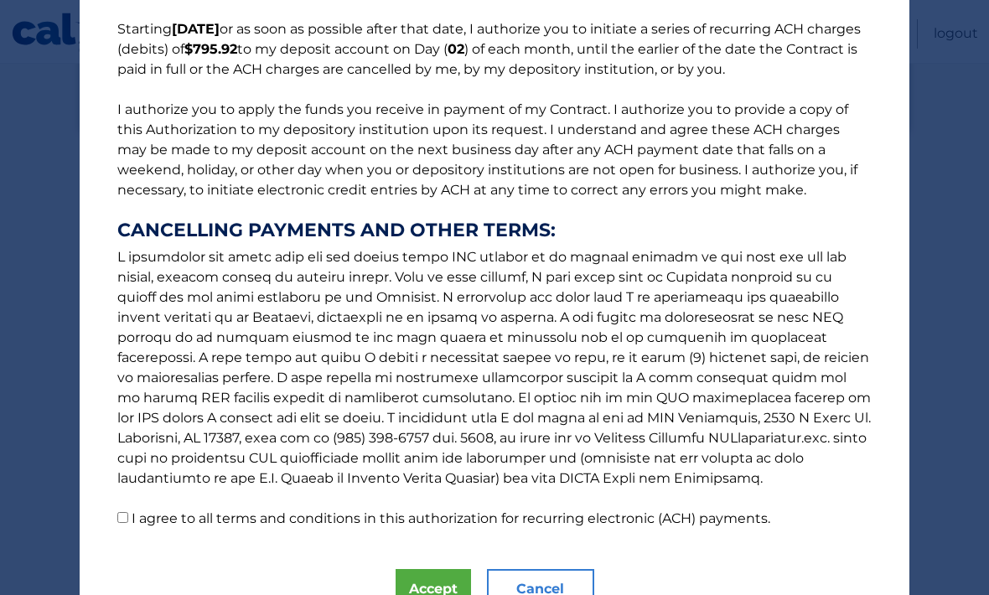
click at [121, 517] on input "I agree to all terms and conditions in this authorization for recurring electro…" at bounding box center [122, 517] width 11 height 11
checkbox input "true"
click at [424, 591] on button "Accept" at bounding box center [432, 589] width 75 height 40
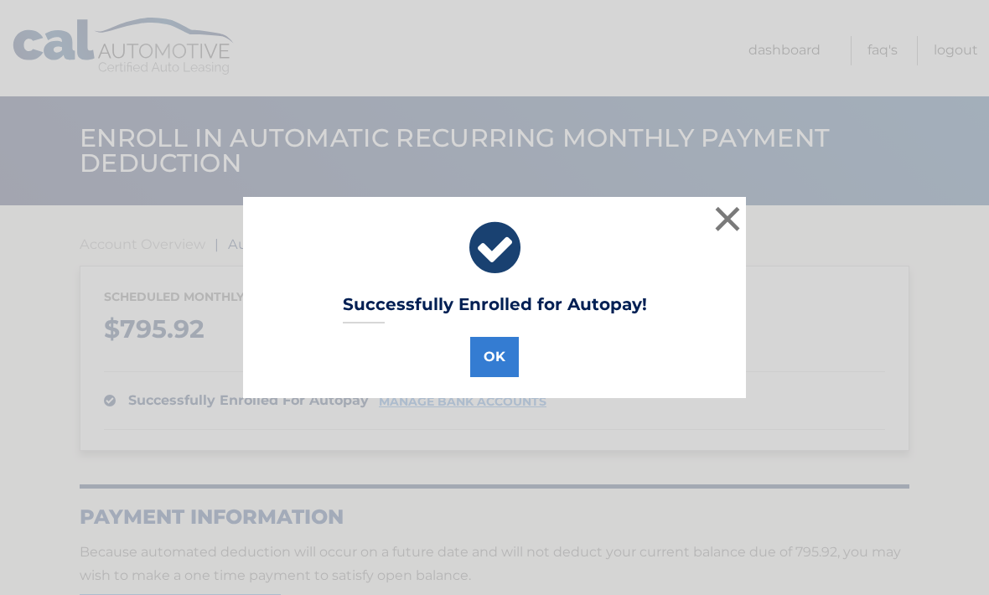
click at [485, 368] on button "OK" at bounding box center [494, 357] width 49 height 40
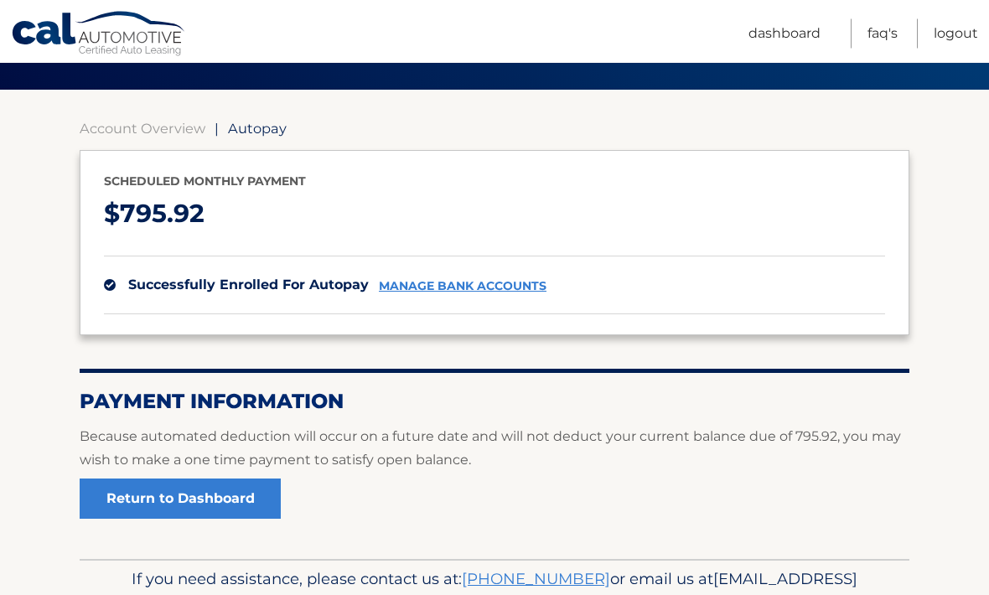
scroll to position [148, 0]
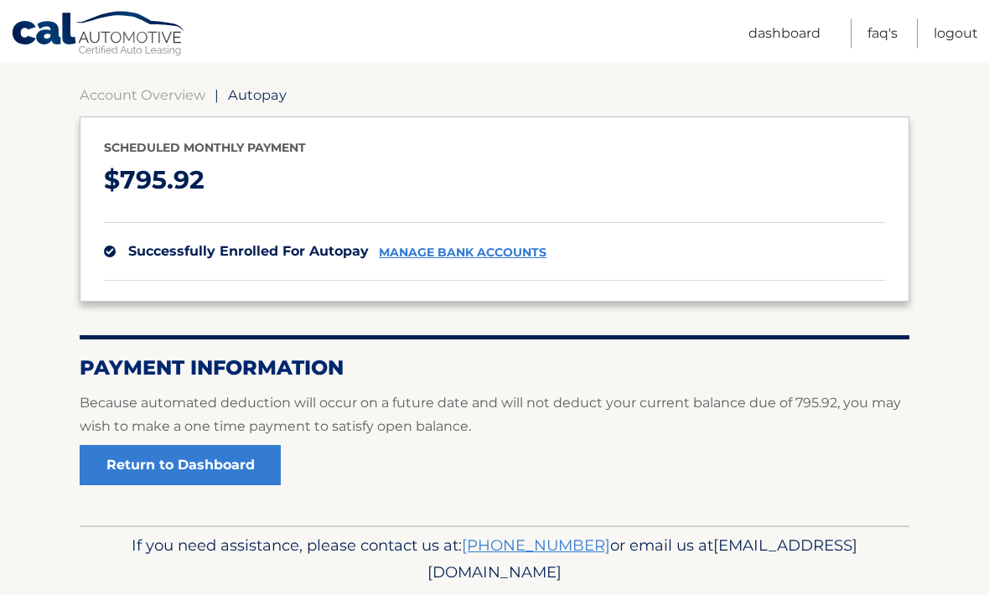
click at [163, 473] on link "Return to Dashboard" at bounding box center [180, 466] width 201 height 40
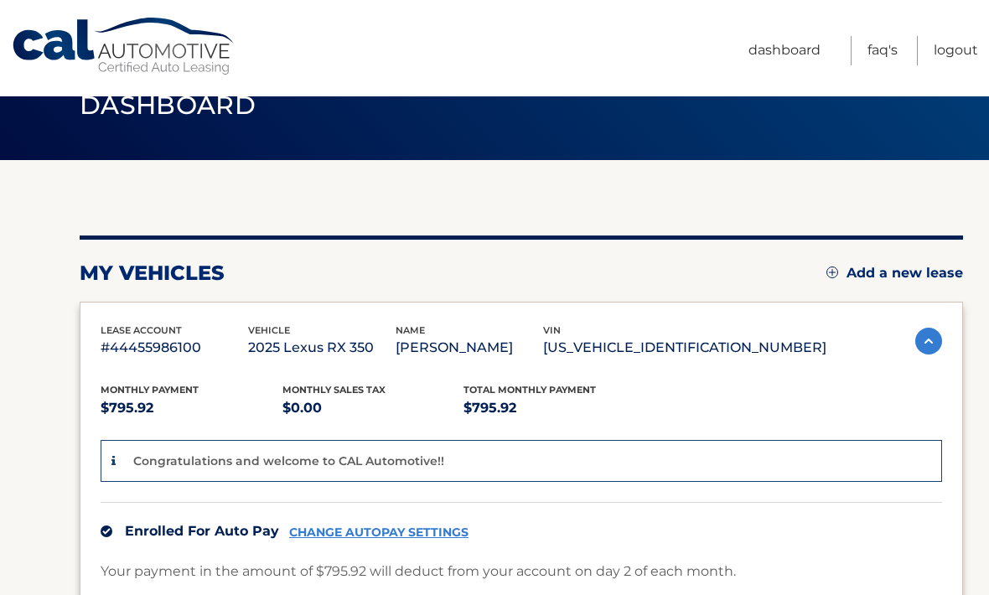
scroll to position [44, 0]
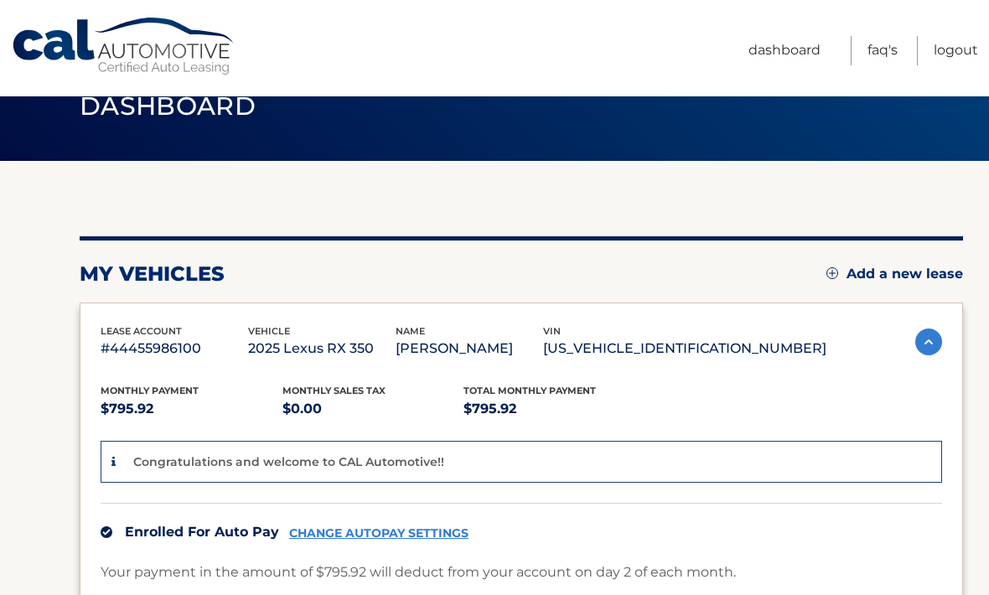
click at [952, 59] on link "Logout" at bounding box center [955, 50] width 44 height 29
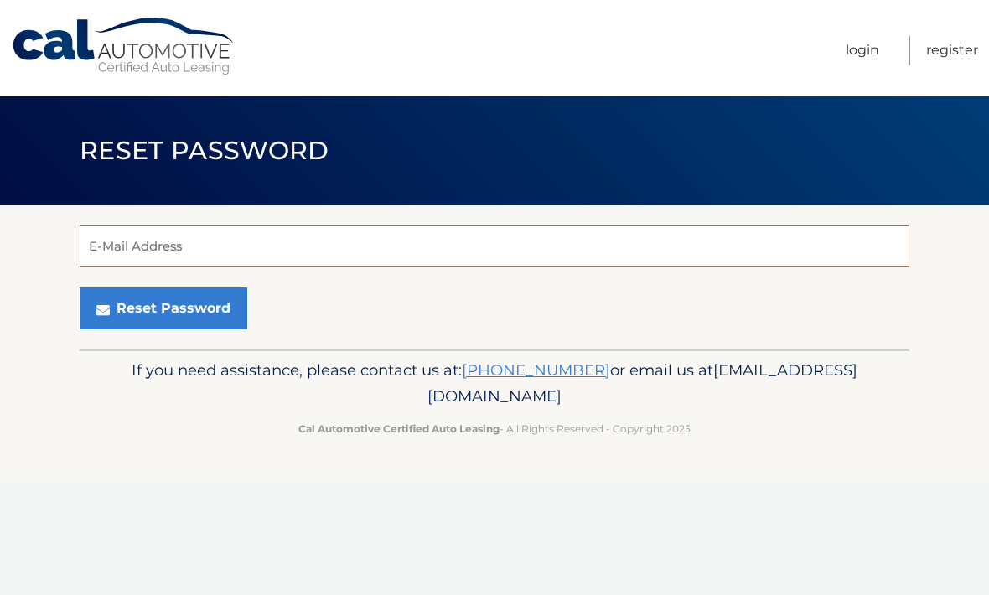
click at [147, 251] on input "E-Mail Address" at bounding box center [494, 246] width 829 height 42
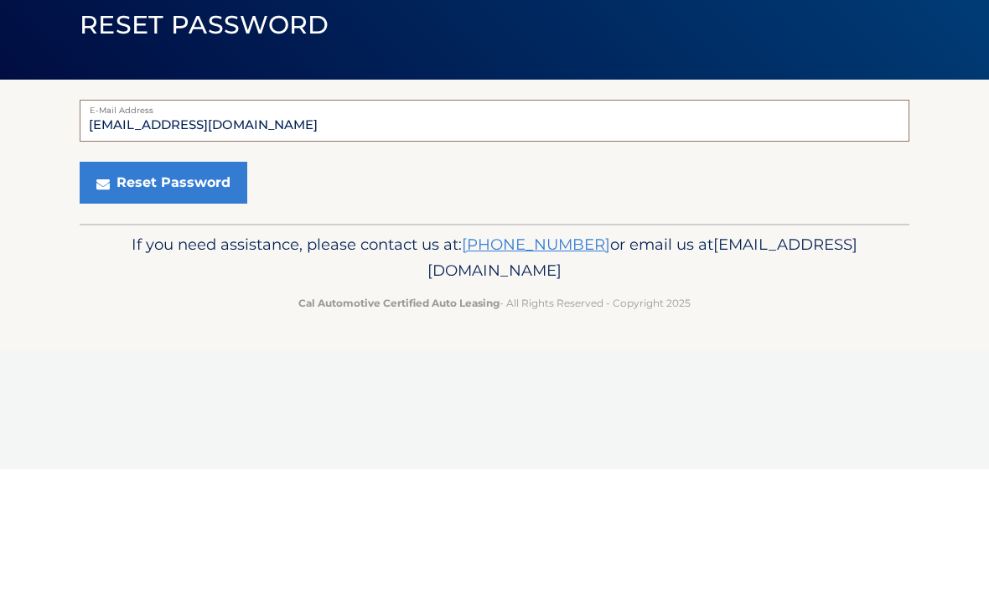
type input "[EMAIL_ADDRESS][DOMAIN_NAME]"
click at [163, 287] on button "Reset Password" at bounding box center [164, 308] width 168 height 42
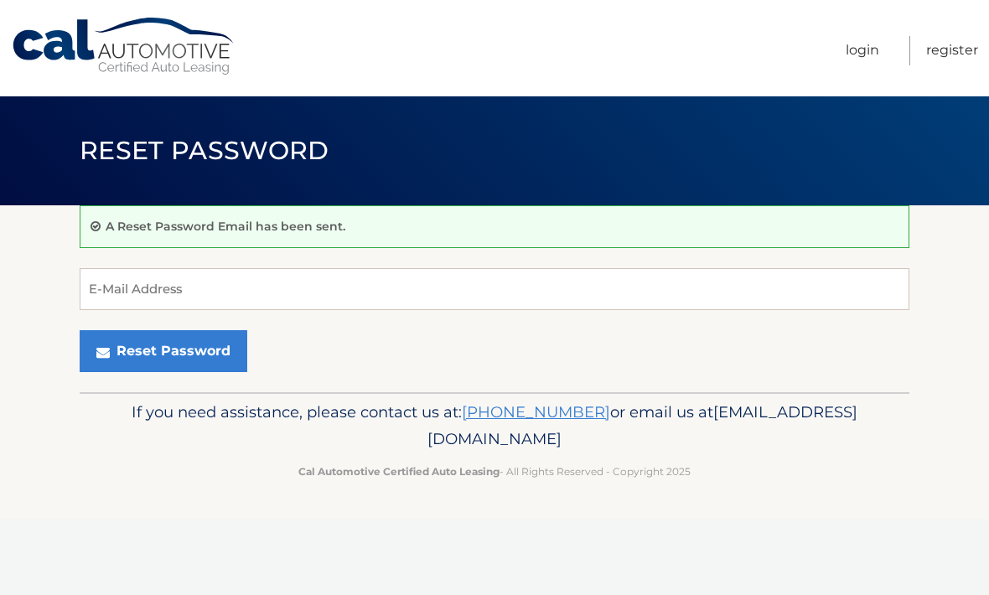
click at [861, 51] on link "Login" at bounding box center [862, 50] width 34 height 29
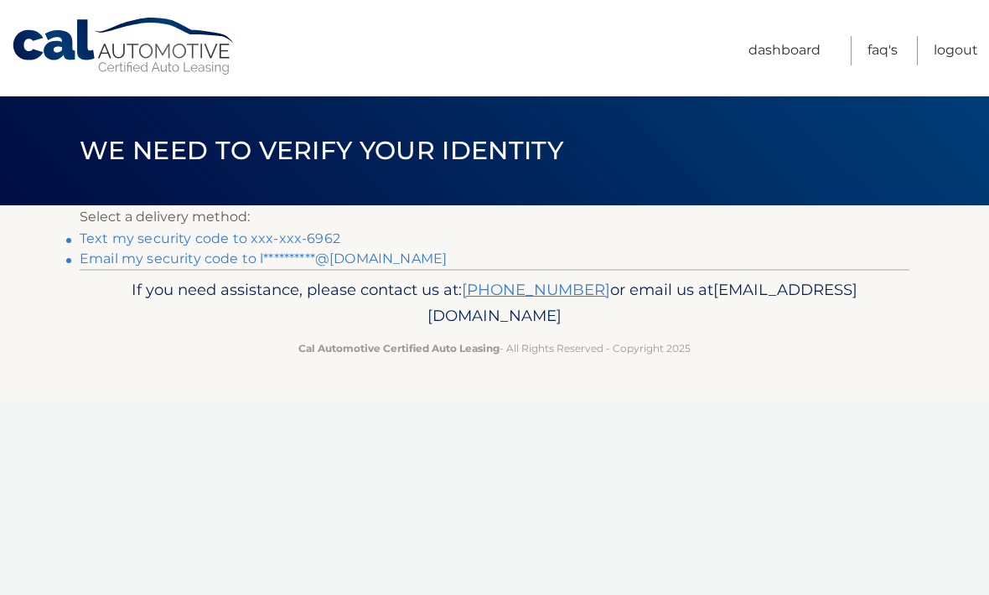
click at [222, 240] on link "Text my security code to xxx-xxx-6962" at bounding box center [210, 238] width 261 height 16
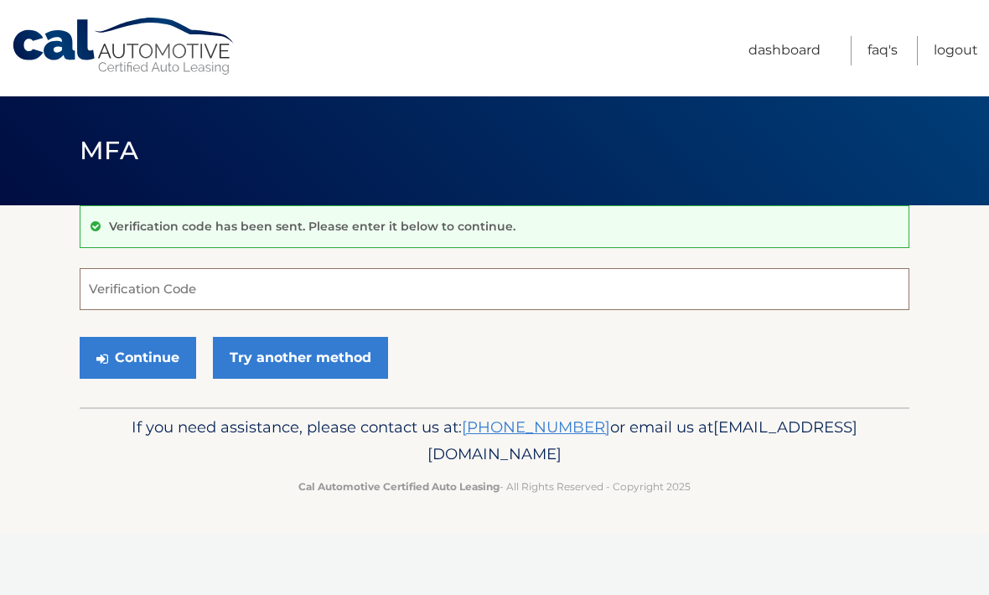
click at [152, 294] on input "Verification Code" at bounding box center [494, 289] width 829 height 42
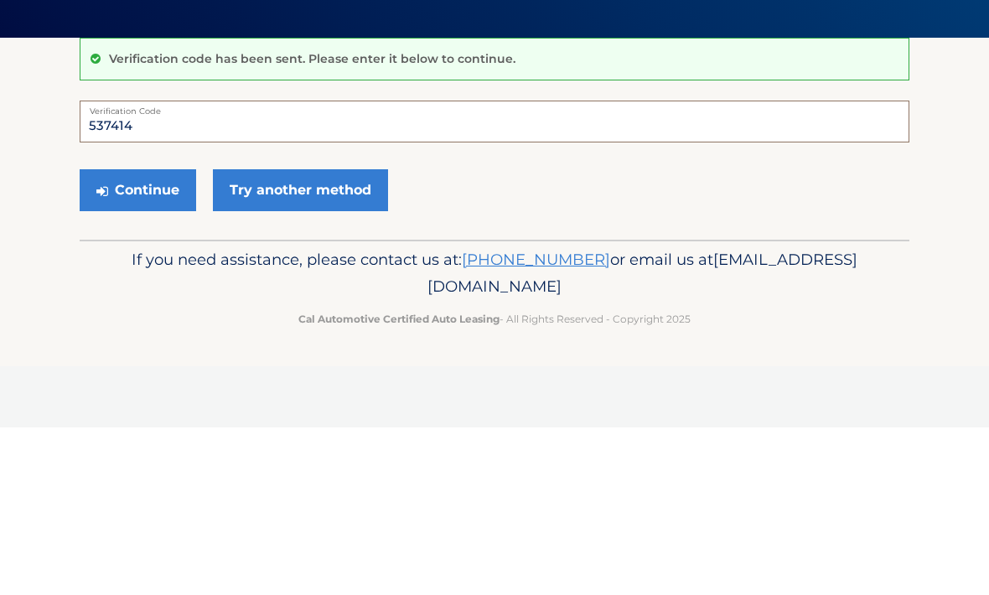
type input "537414"
click at [146, 337] on button "Continue" at bounding box center [138, 358] width 116 height 42
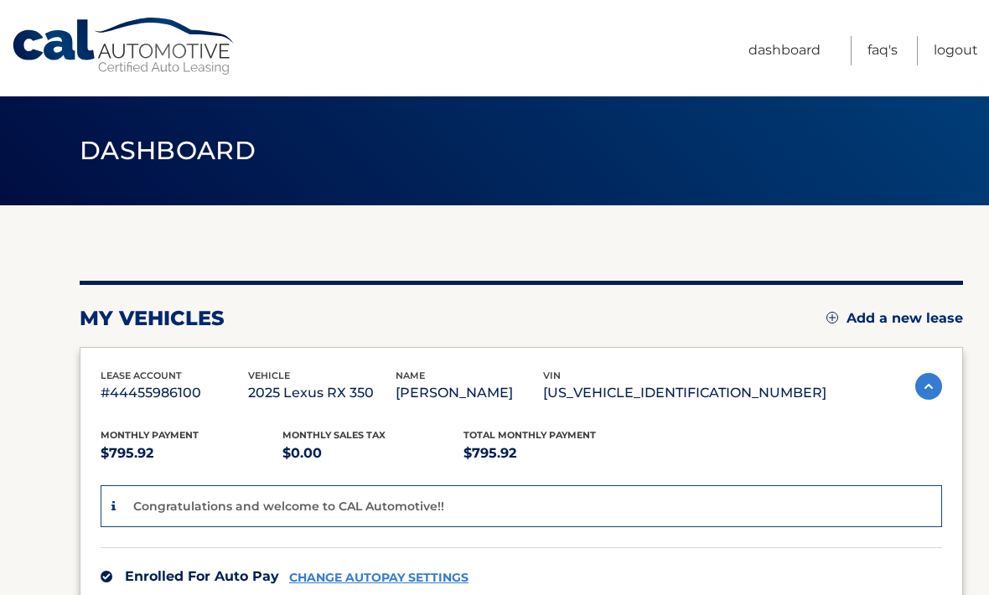
click at [955, 50] on link "Logout" at bounding box center [955, 50] width 44 height 29
